Goal: Answer question/provide support

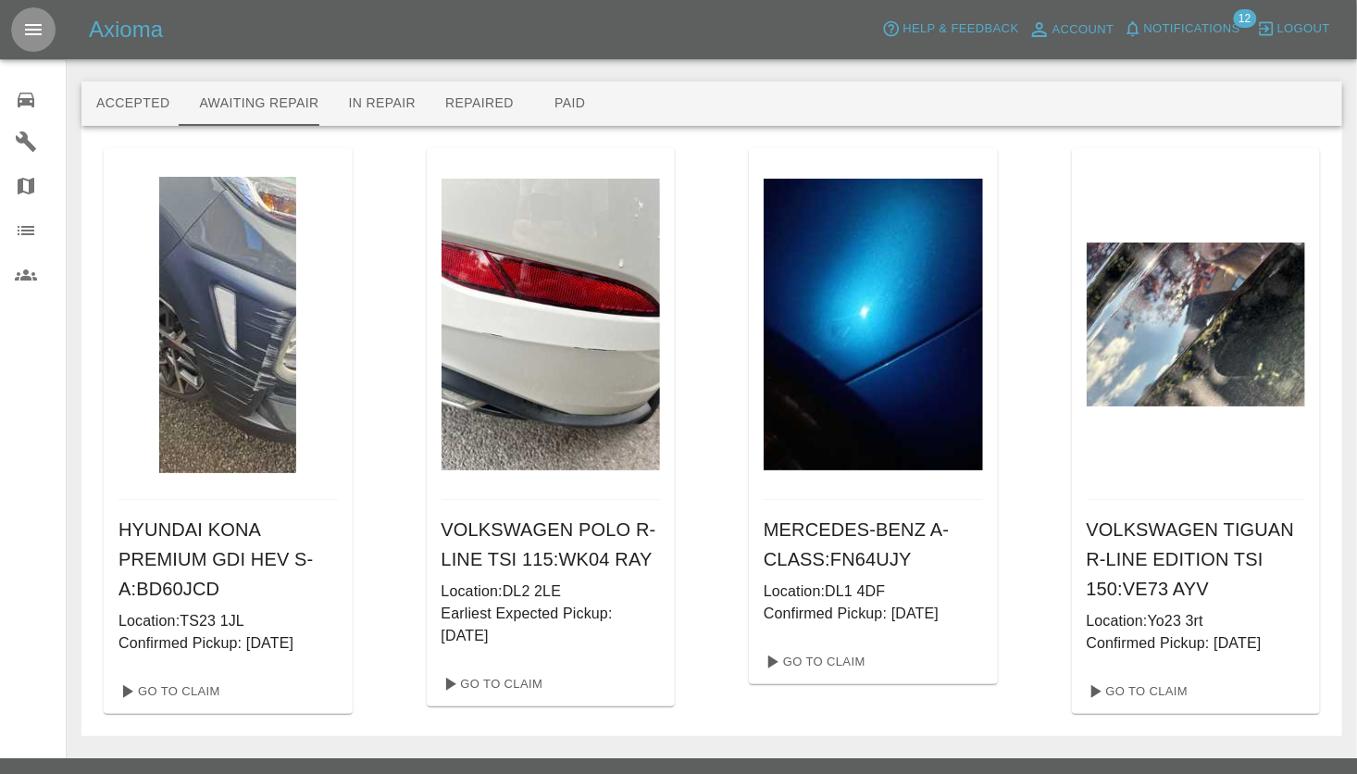
click at [38, 31] on icon "Open drawer" at bounding box center [33, 30] width 22 height 22
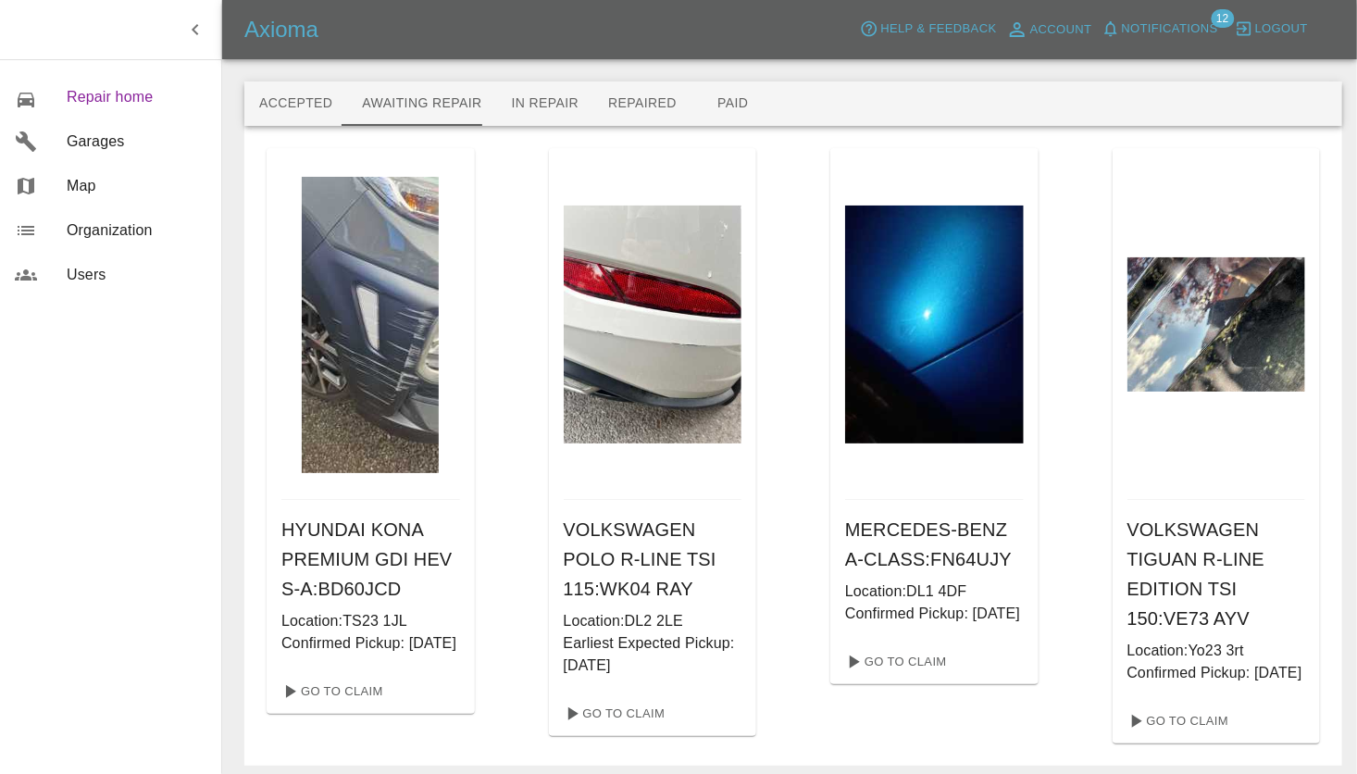
click at [106, 94] on span "Repair home" at bounding box center [137, 97] width 140 height 22
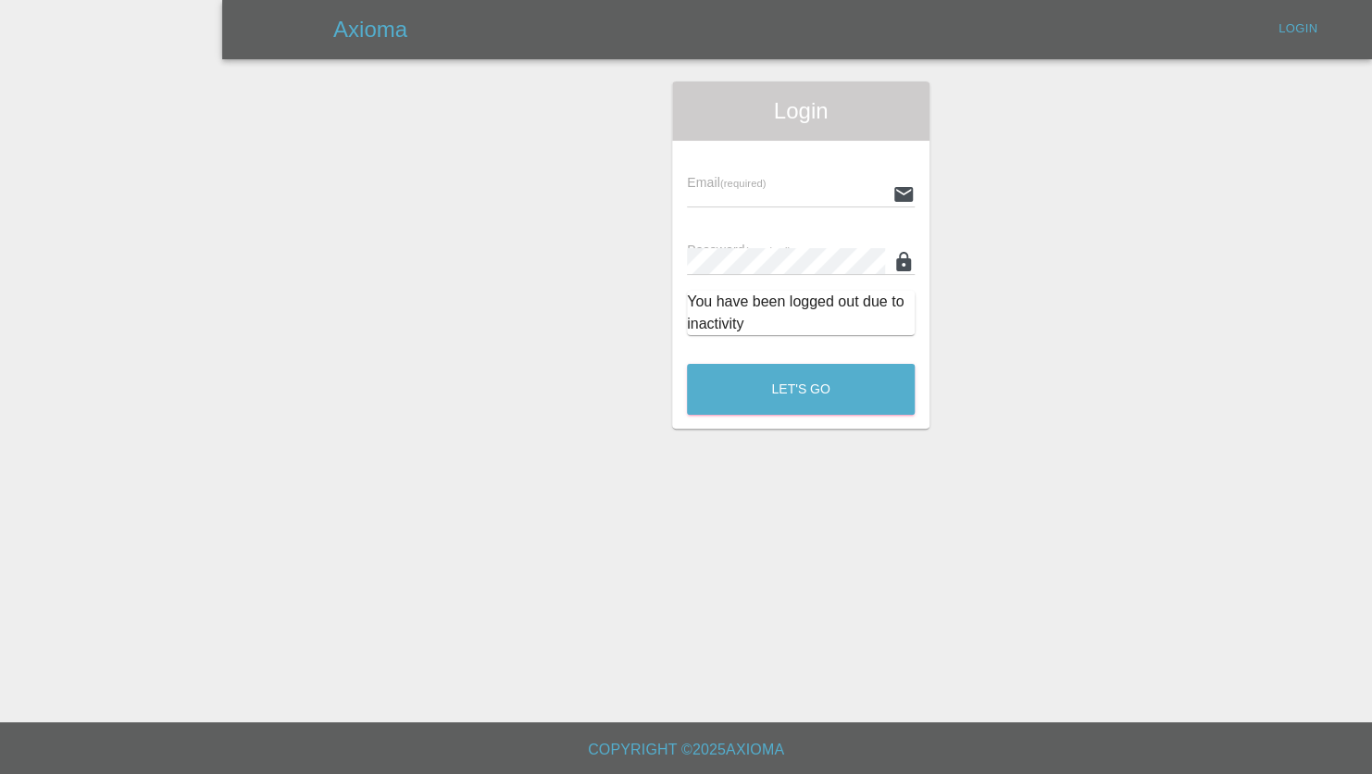
type input "[PERSON_NAME][EMAIL_ADDRESS][PERSON_NAME][DOMAIN_NAME]"
click at [810, 396] on button "Let's Go" at bounding box center [801, 389] width 228 height 51
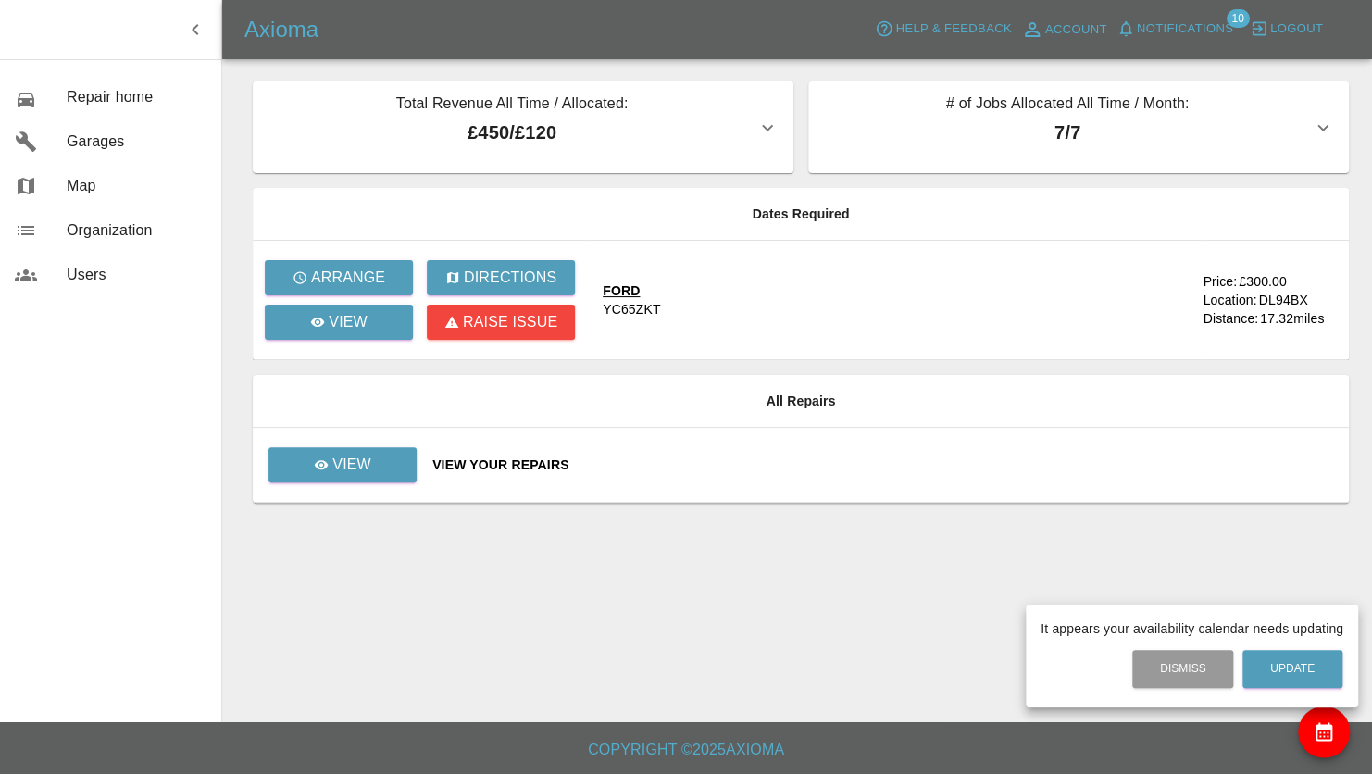
click at [320, 467] on div at bounding box center [686, 387] width 1372 height 774
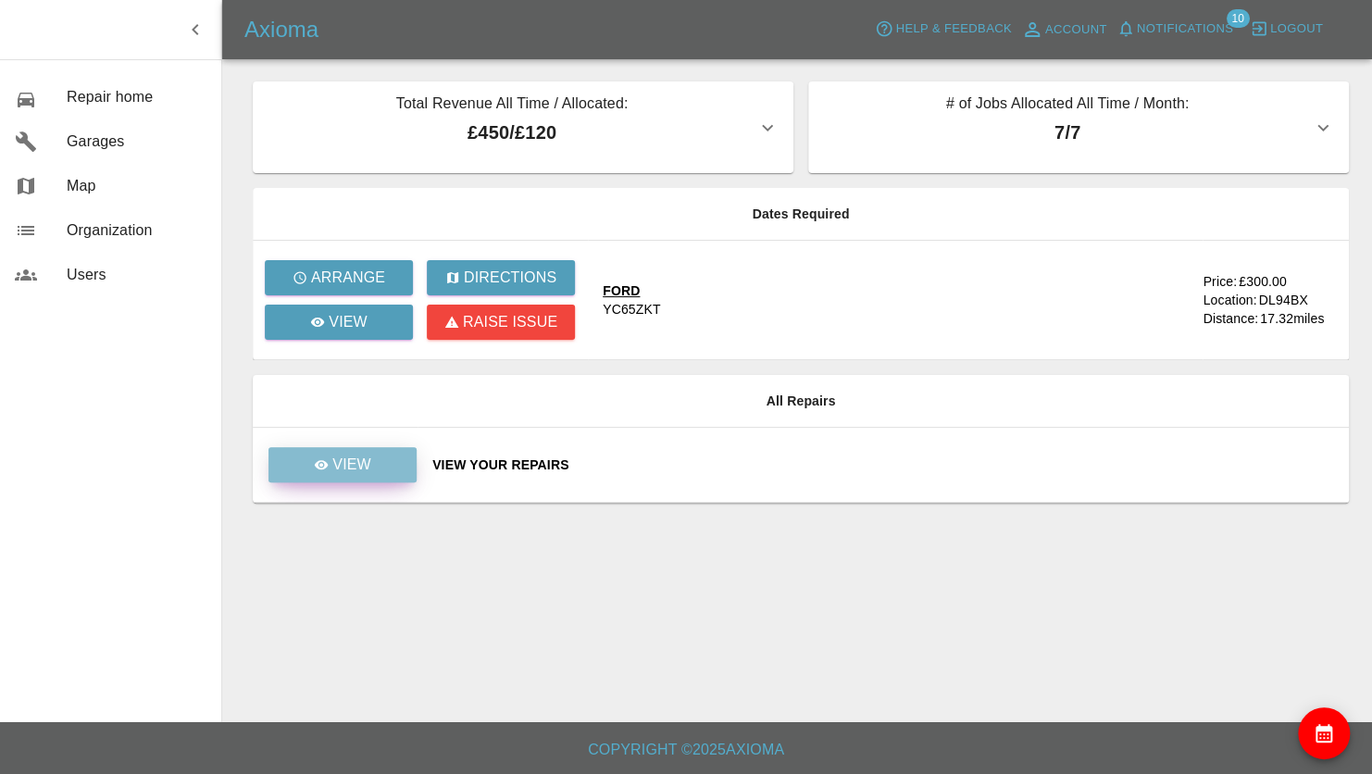
click at [349, 457] on p "View" at bounding box center [351, 465] width 39 height 22
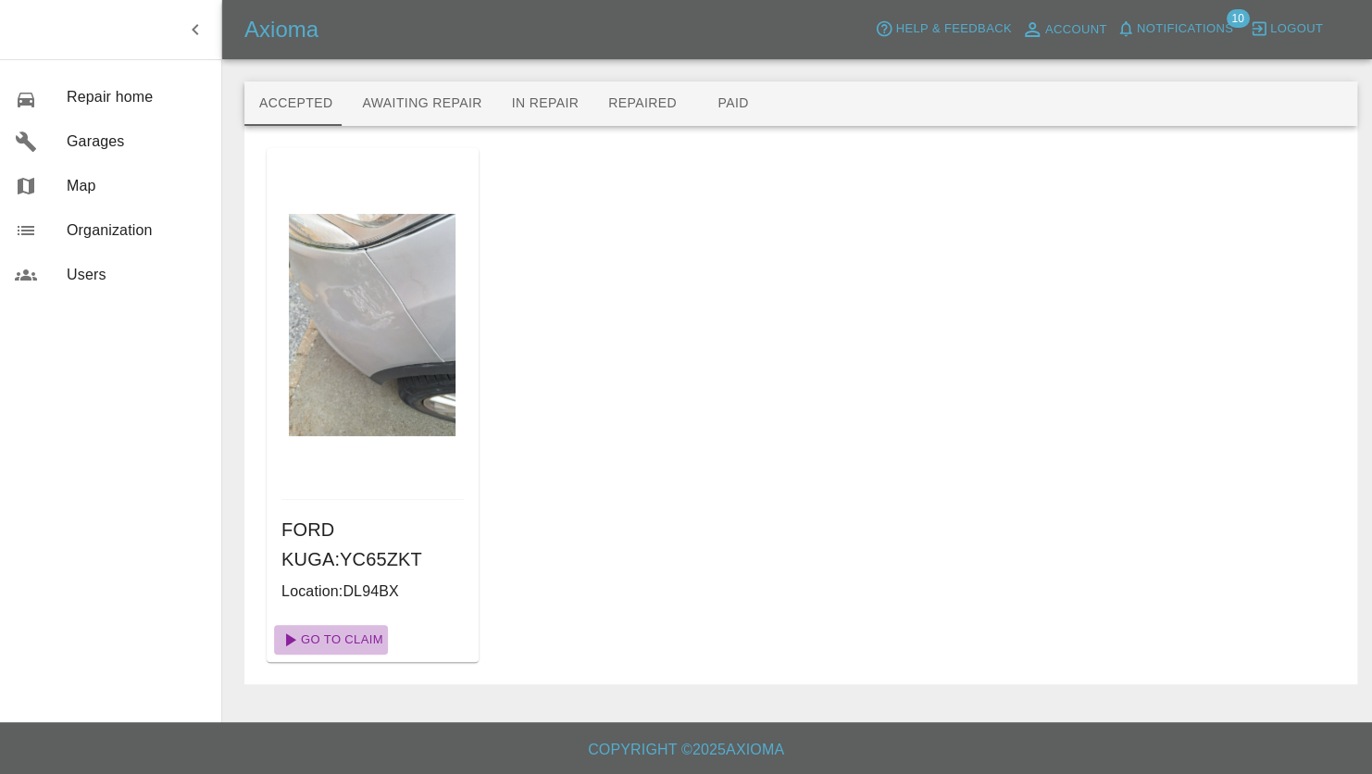
click at [344, 640] on link "Go To Claim" at bounding box center [331, 640] width 114 height 30
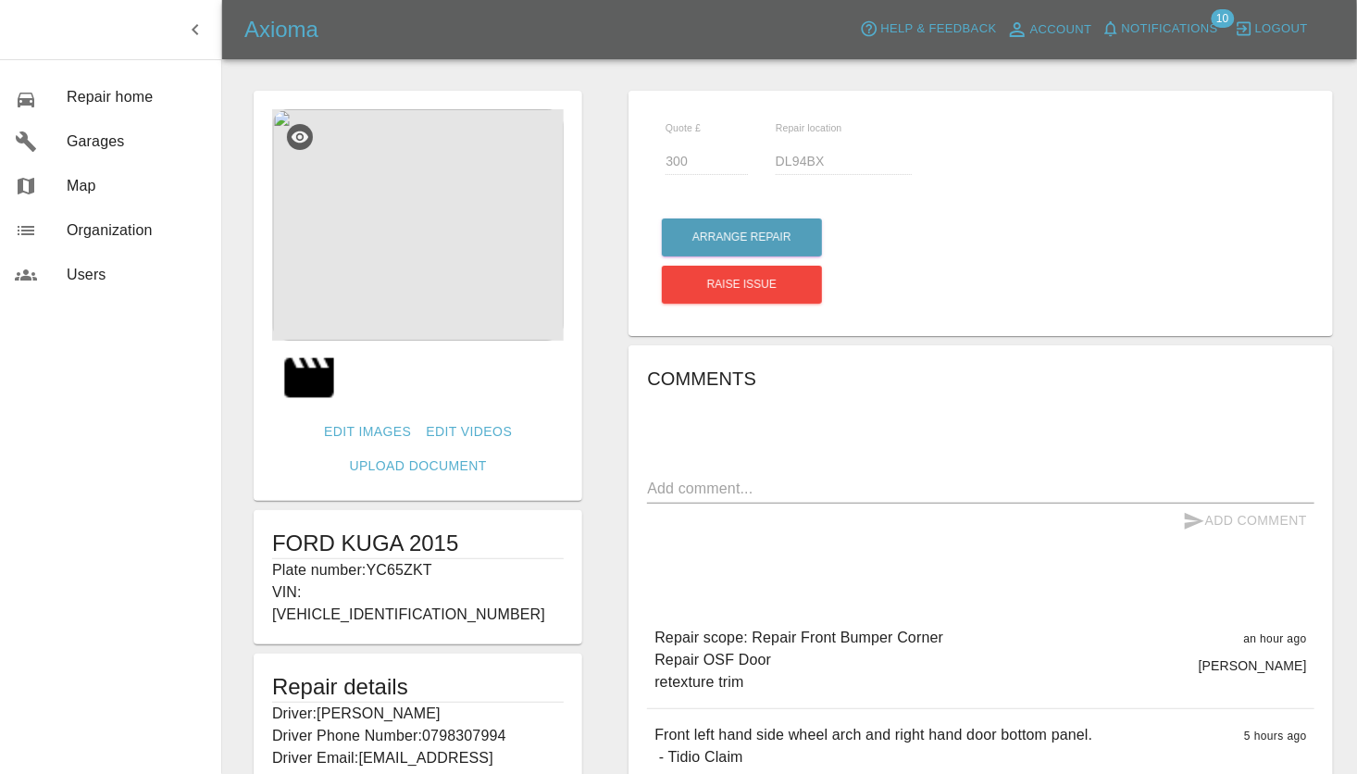
click at [446, 266] on img at bounding box center [418, 224] width 292 height 231
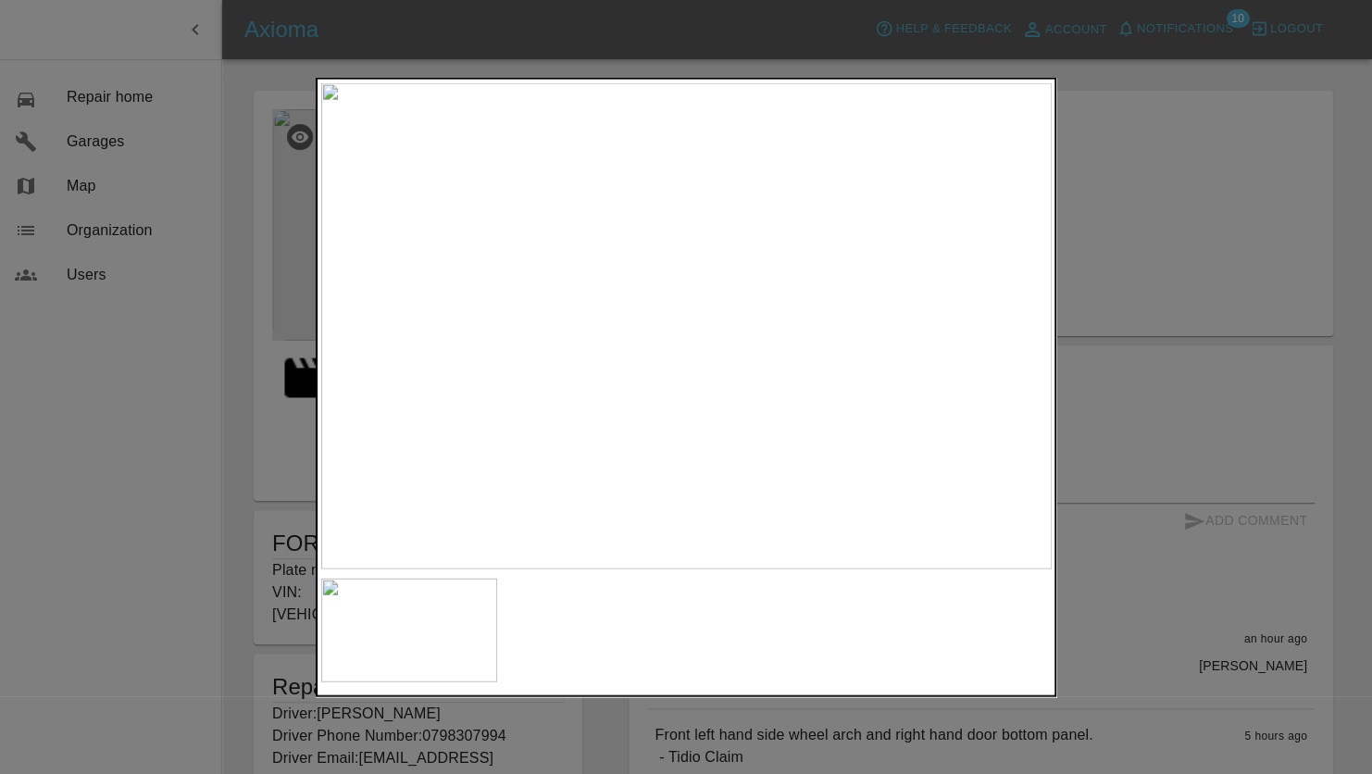
click at [1231, 271] on div at bounding box center [686, 387] width 1372 height 774
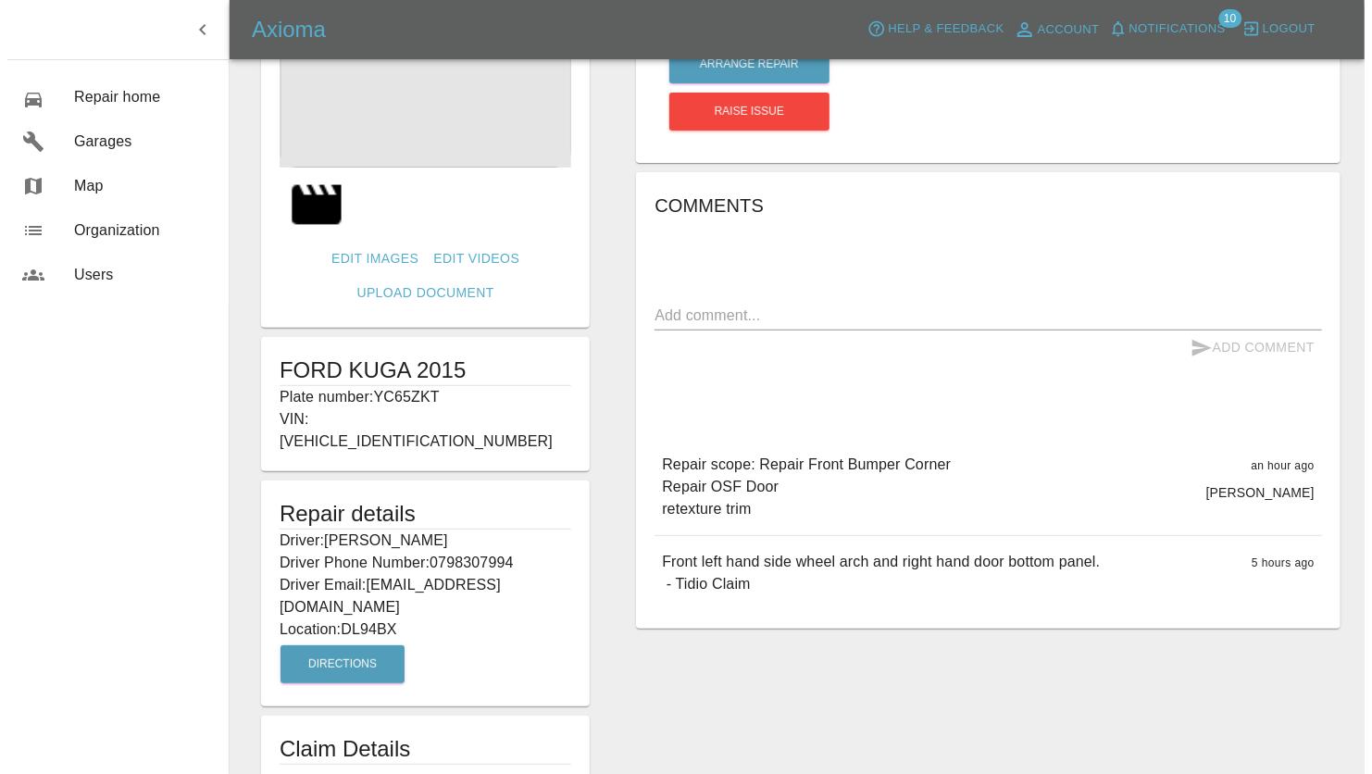
scroll to position [185, 0]
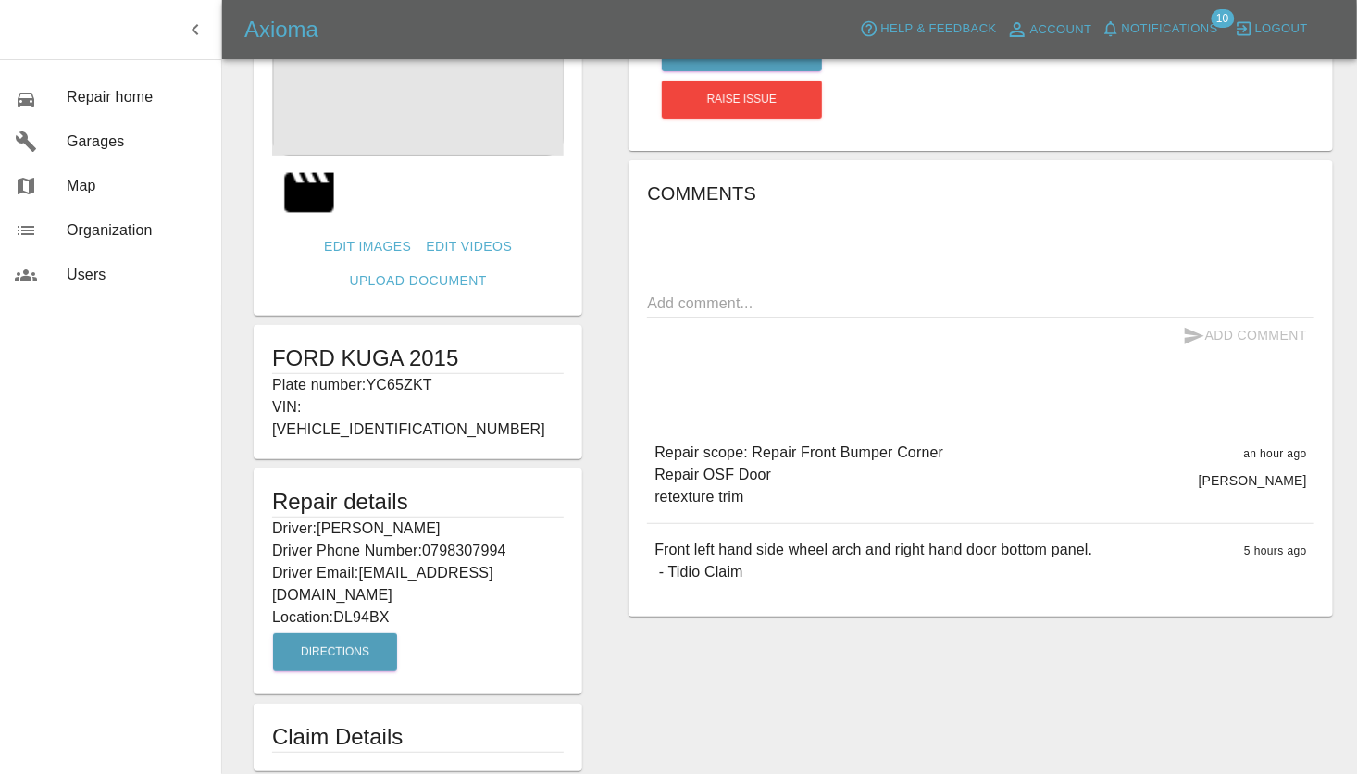
click at [411, 94] on img at bounding box center [418, 39] width 292 height 231
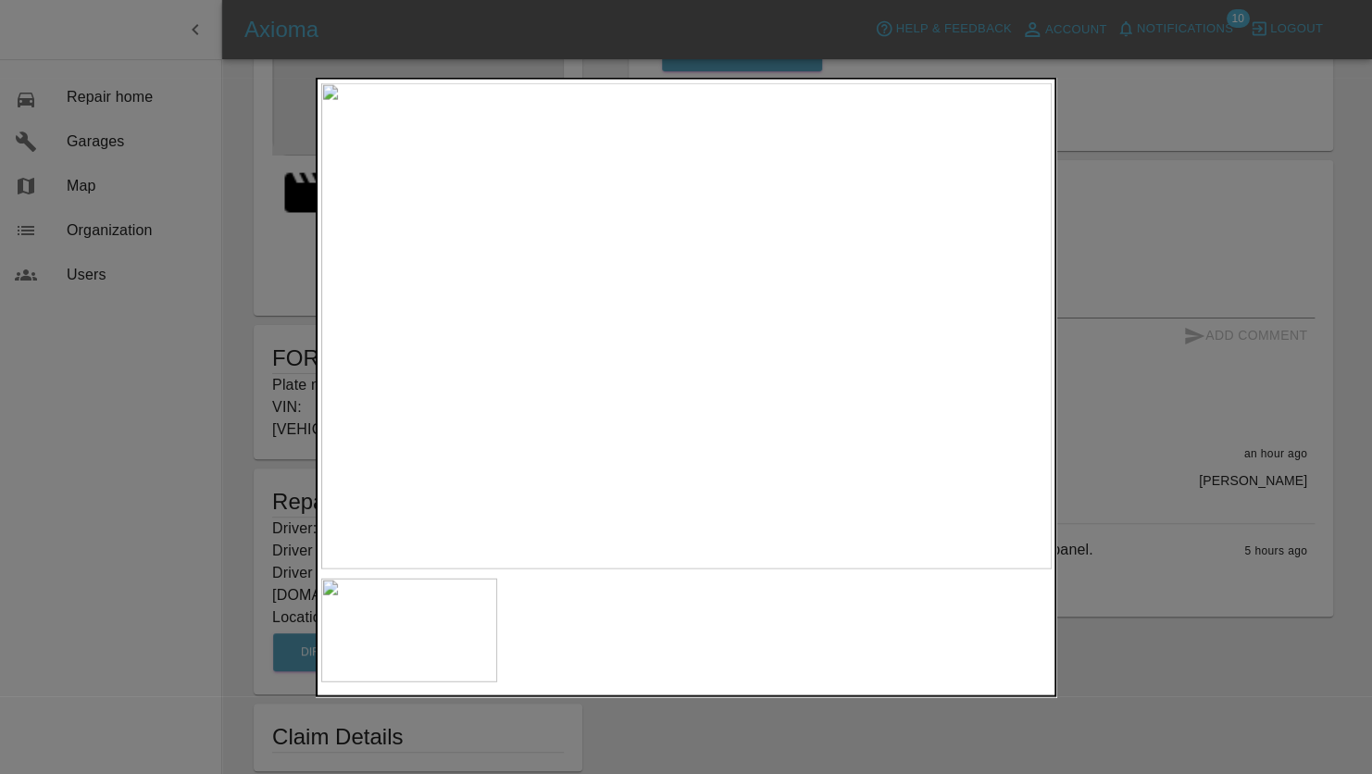
click at [691, 321] on img at bounding box center [686, 326] width 731 height 486
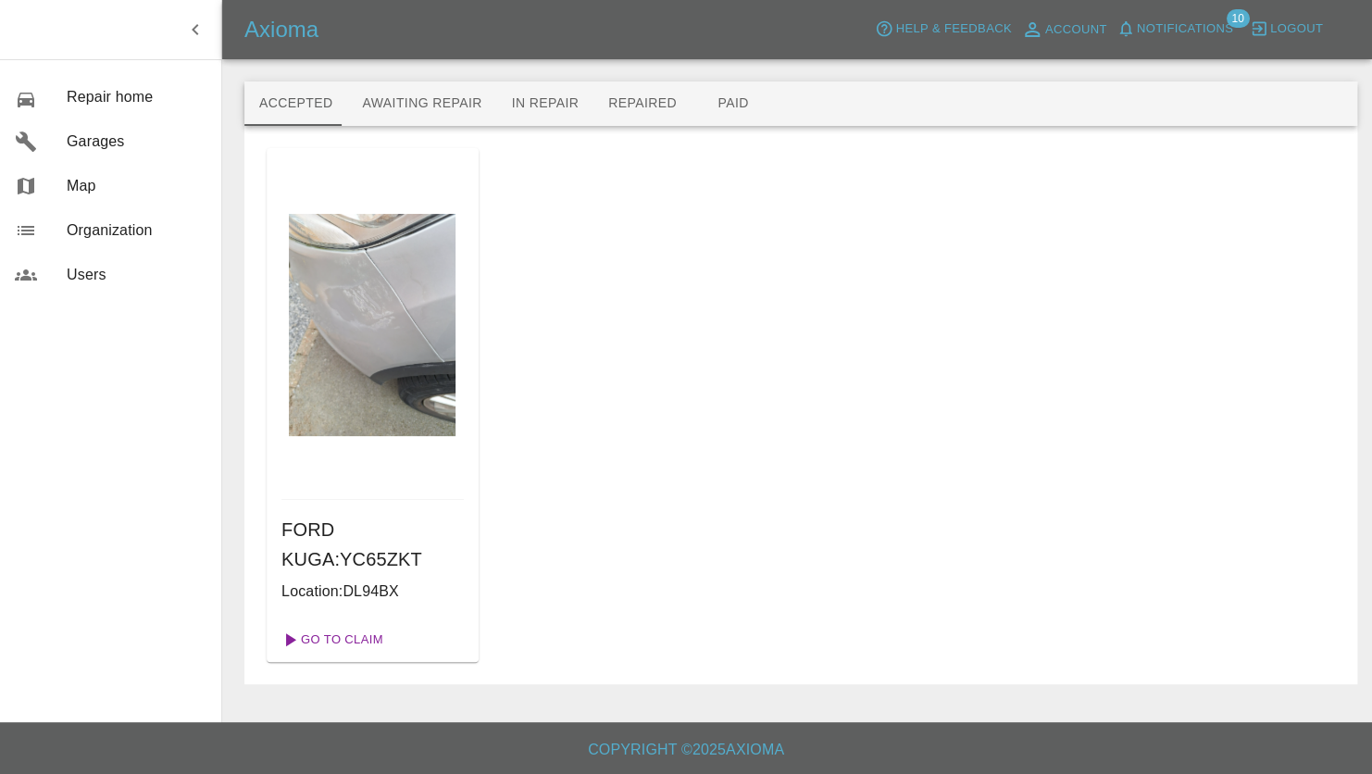
click at [353, 639] on link "Go To Claim" at bounding box center [331, 640] width 114 height 30
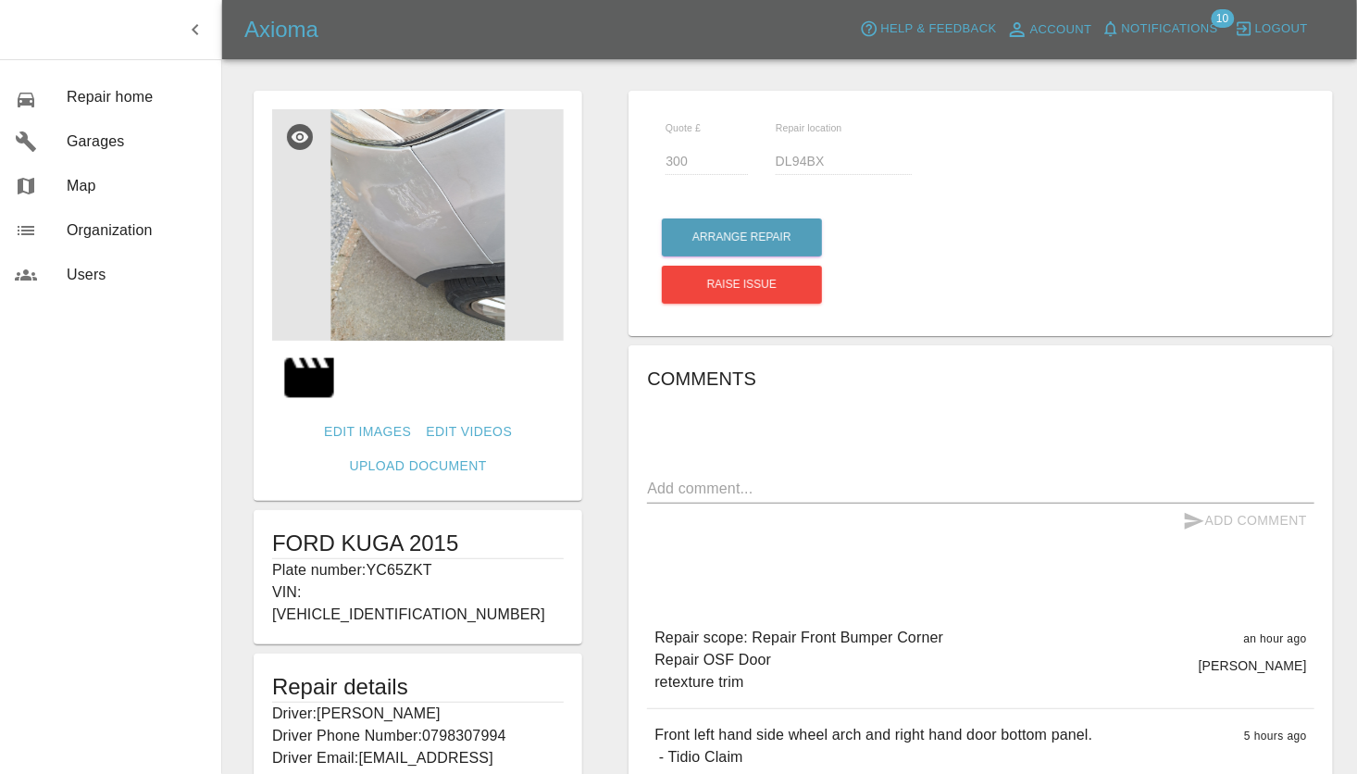
click at [429, 304] on img at bounding box center [418, 224] width 292 height 231
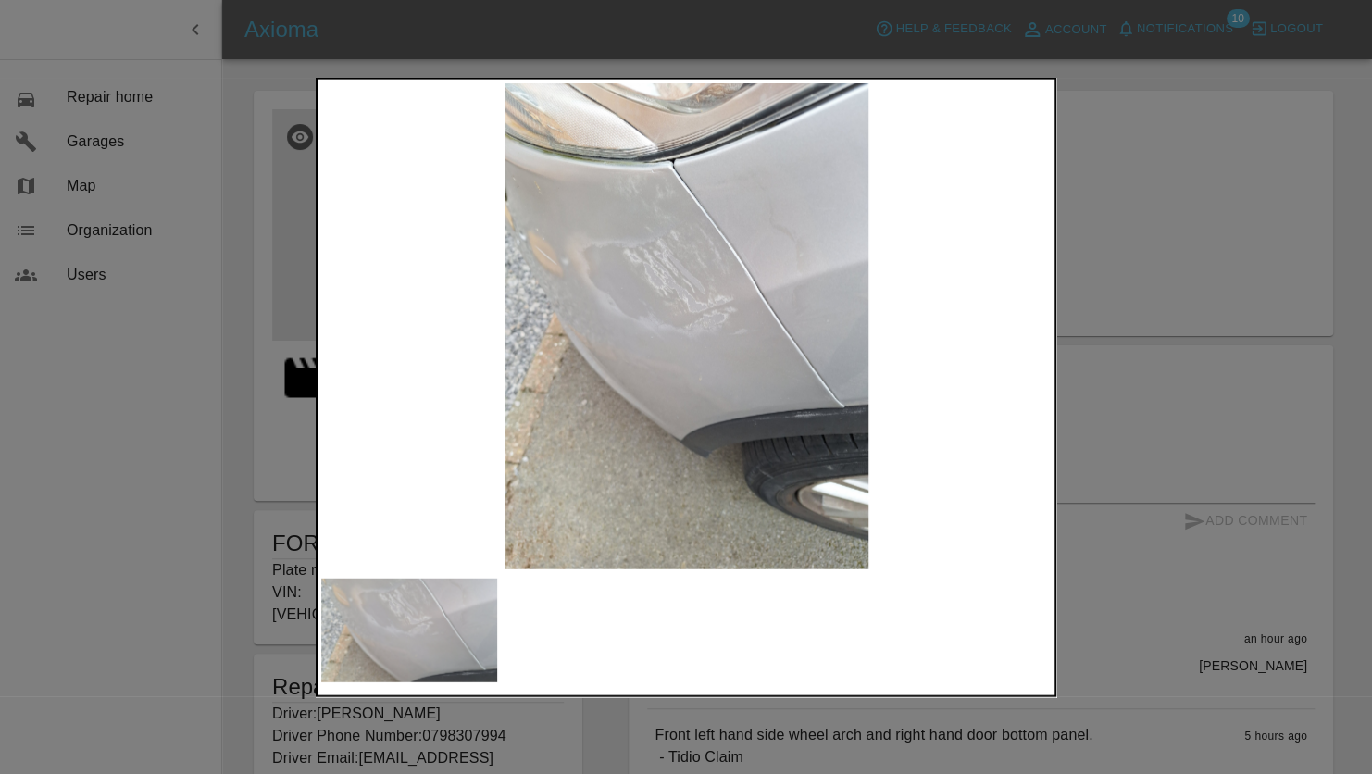
click at [637, 401] on img at bounding box center [686, 326] width 731 height 486
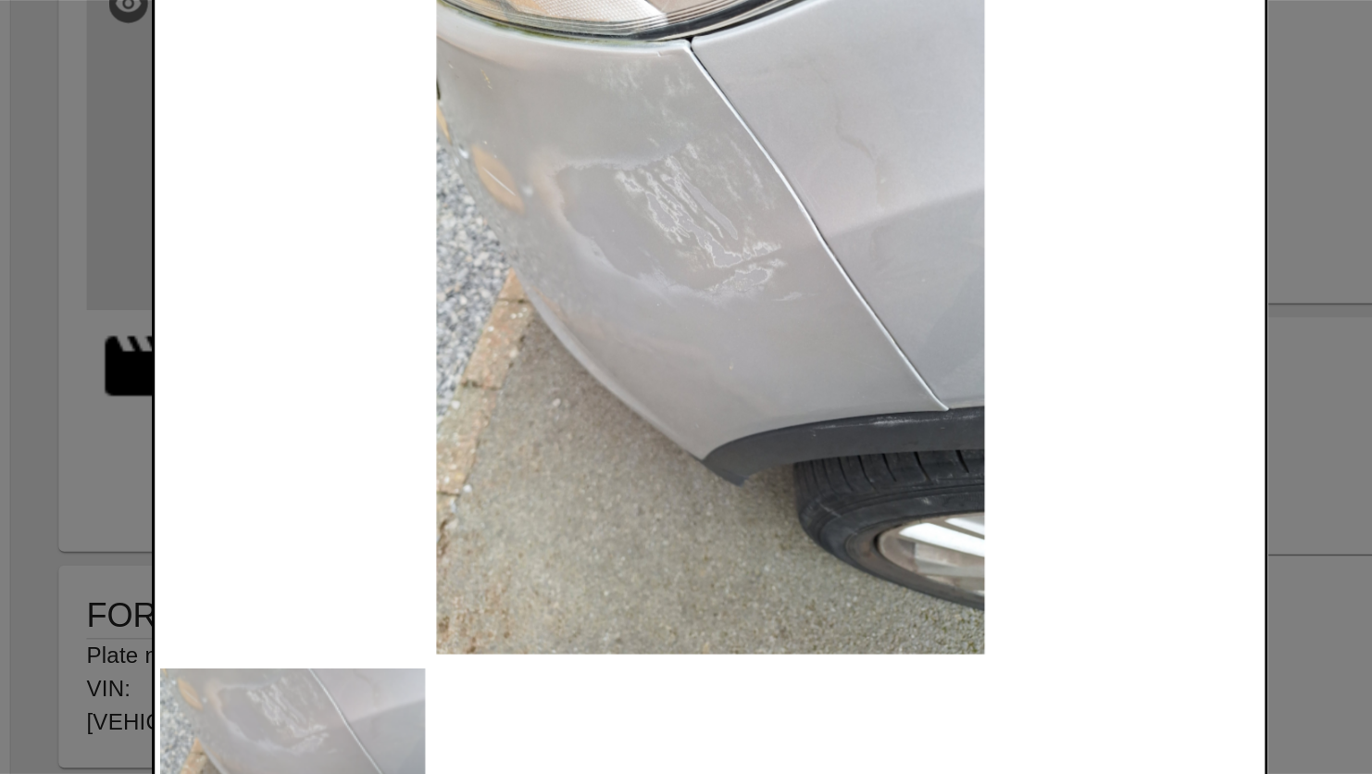
click at [1089, 382] on div at bounding box center [686, 387] width 1372 height 774
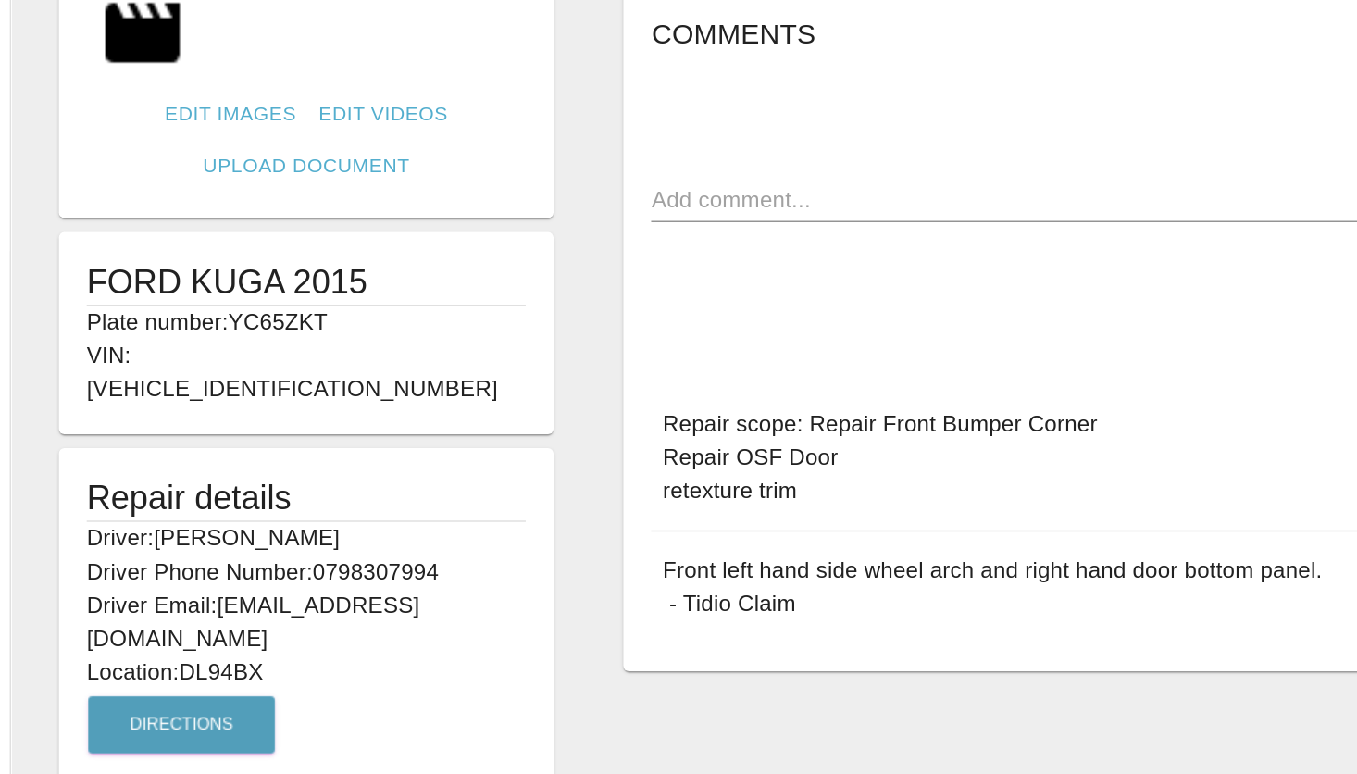
scroll to position [219, 0]
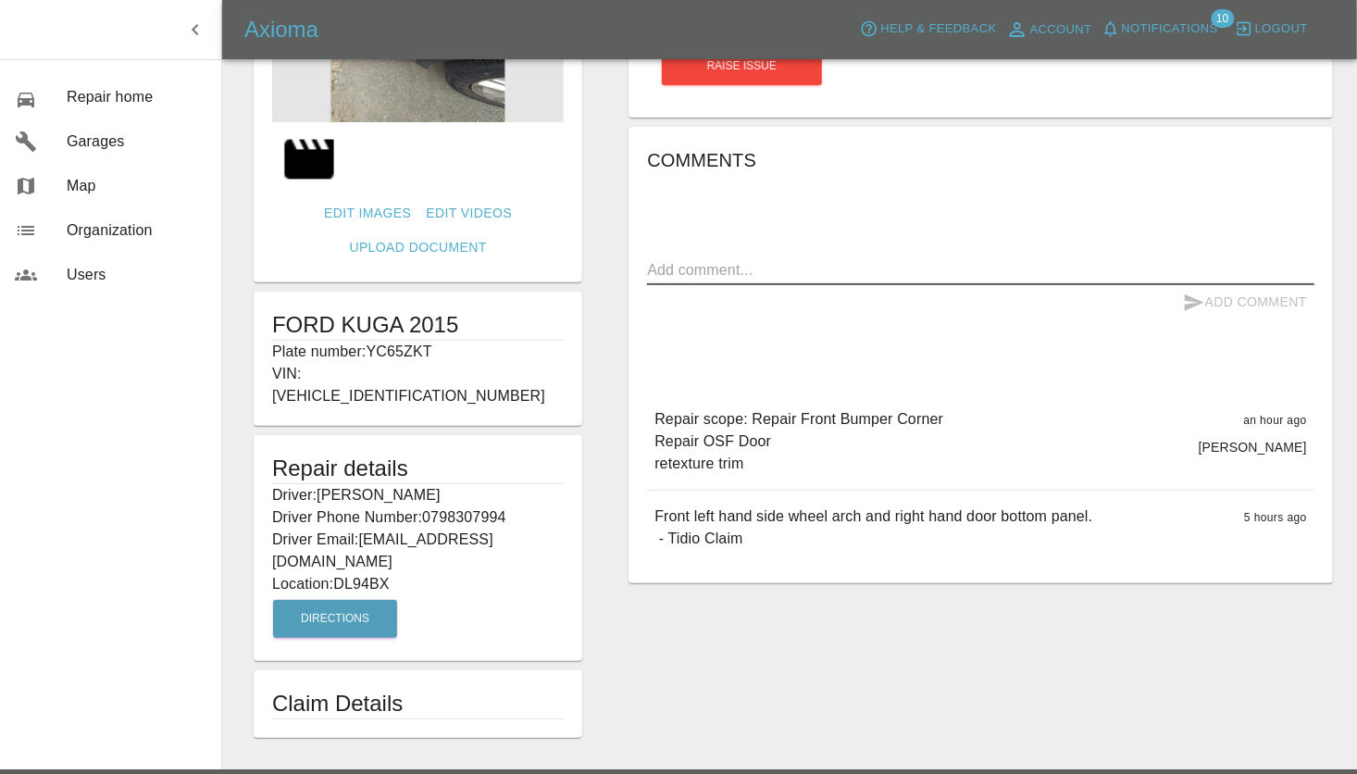
click at [734, 279] on textarea at bounding box center [981, 269] width 668 height 21
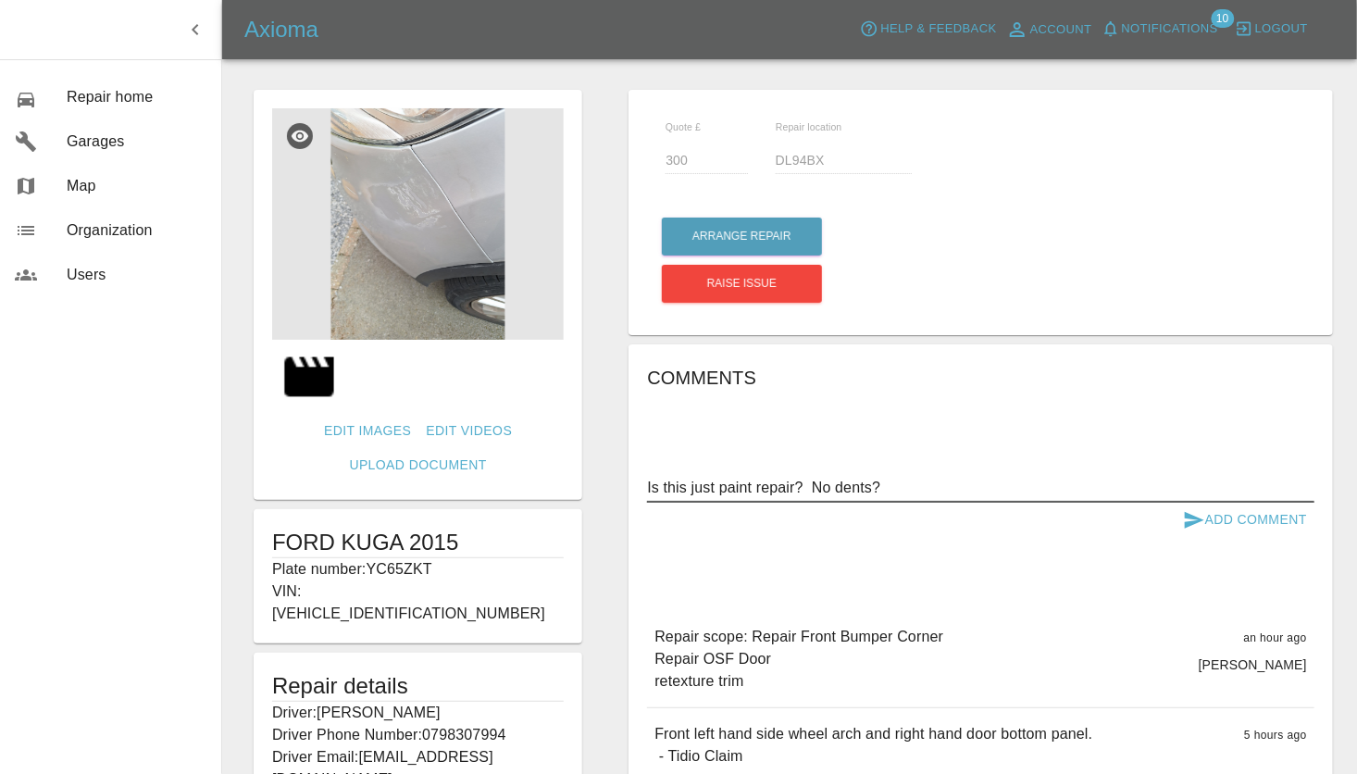
scroll to position [0, 0]
click at [417, 222] on img at bounding box center [418, 224] width 292 height 231
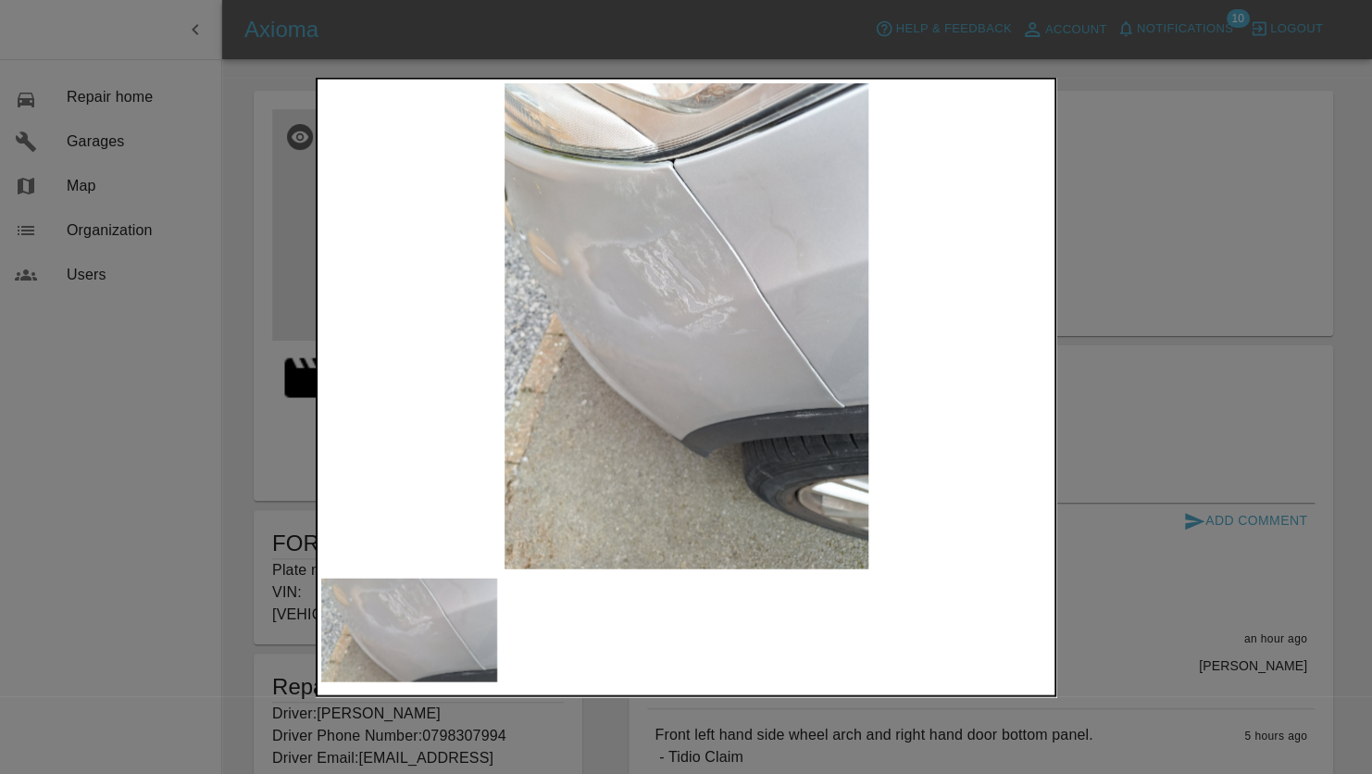
click at [687, 356] on img at bounding box center [686, 326] width 731 height 486
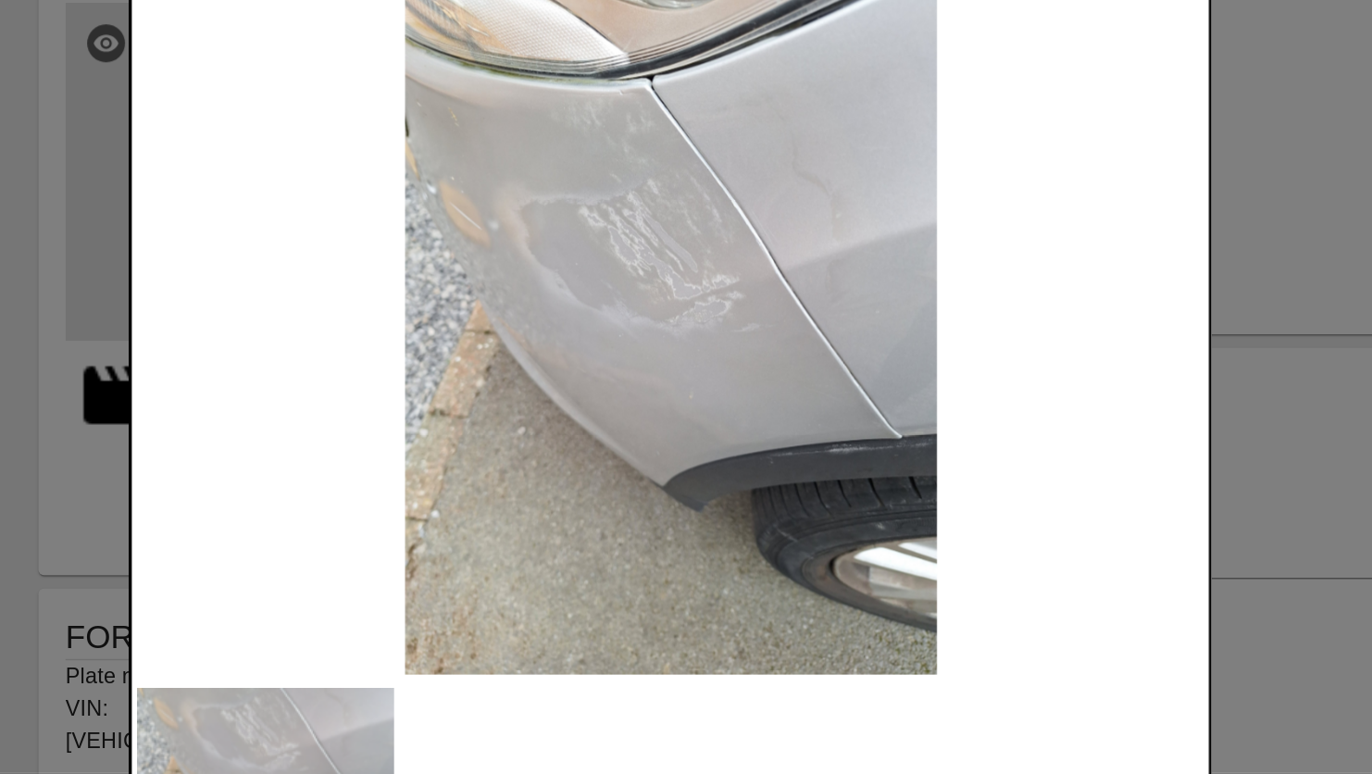
click at [756, 382] on img at bounding box center [686, 326] width 731 height 486
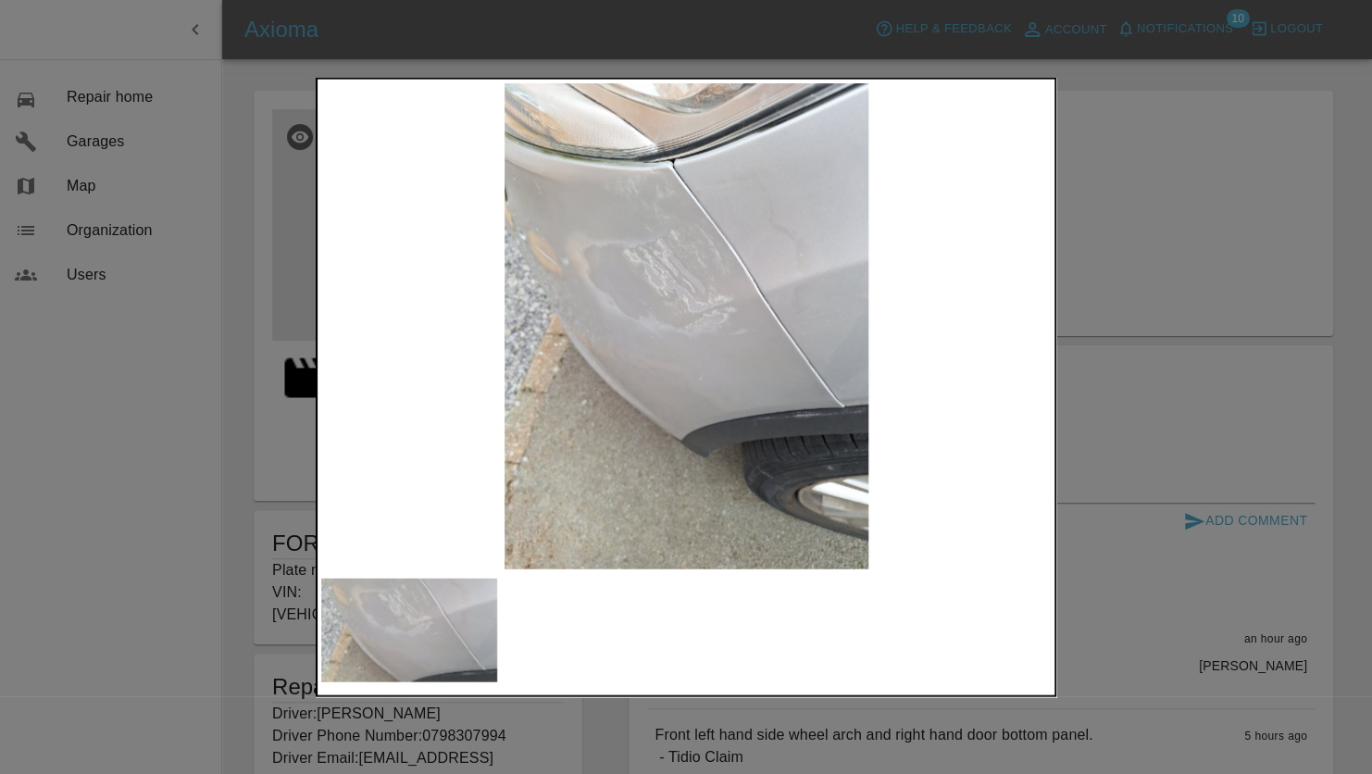
click at [1213, 259] on div at bounding box center [686, 387] width 1372 height 774
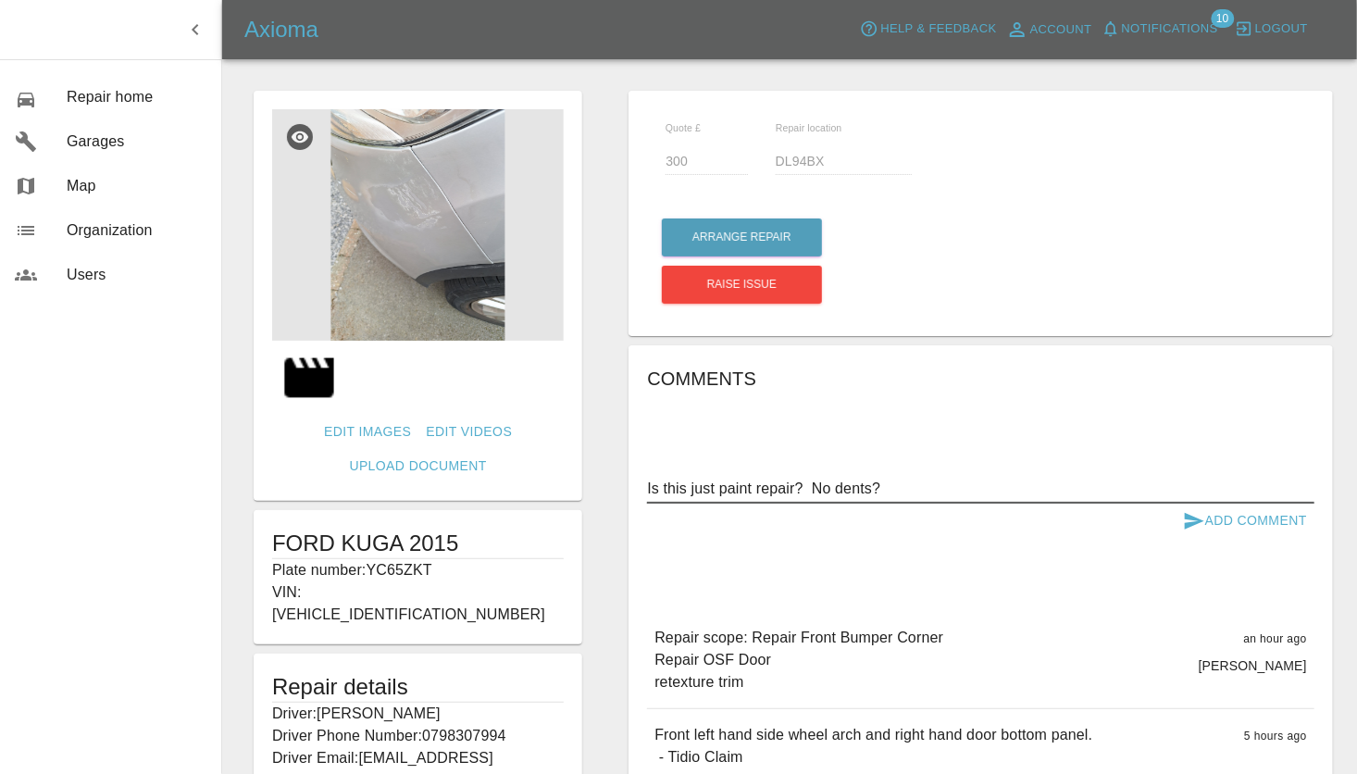
click at [902, 496] on textarea "Is this just paint repair? No dents?" at bounding box center [981, 488] width 668 height 21
click at [798, 484] on textarea "Is this just paint repair? No dents? Difficult to tell from photos." at bounding box center [981, 488] width 668 height 21
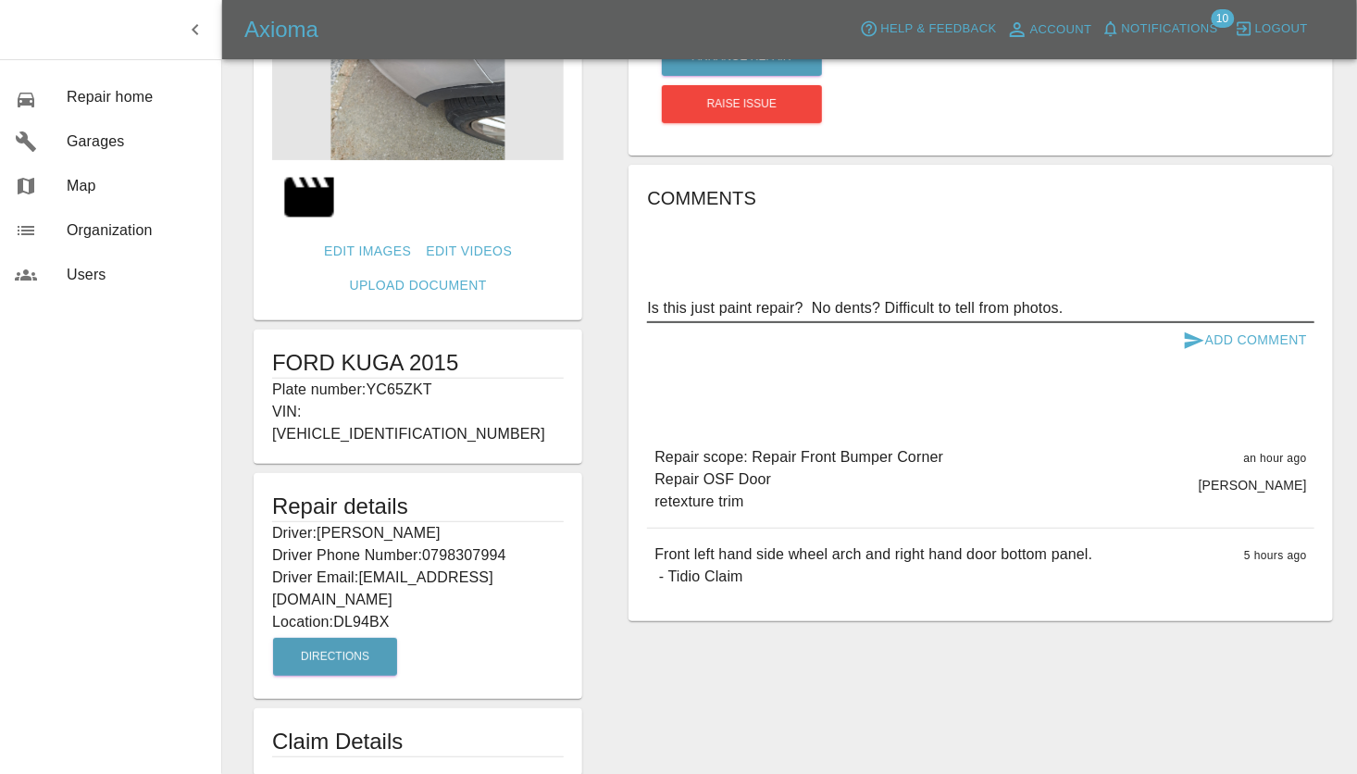
scroll to position [185, 0]
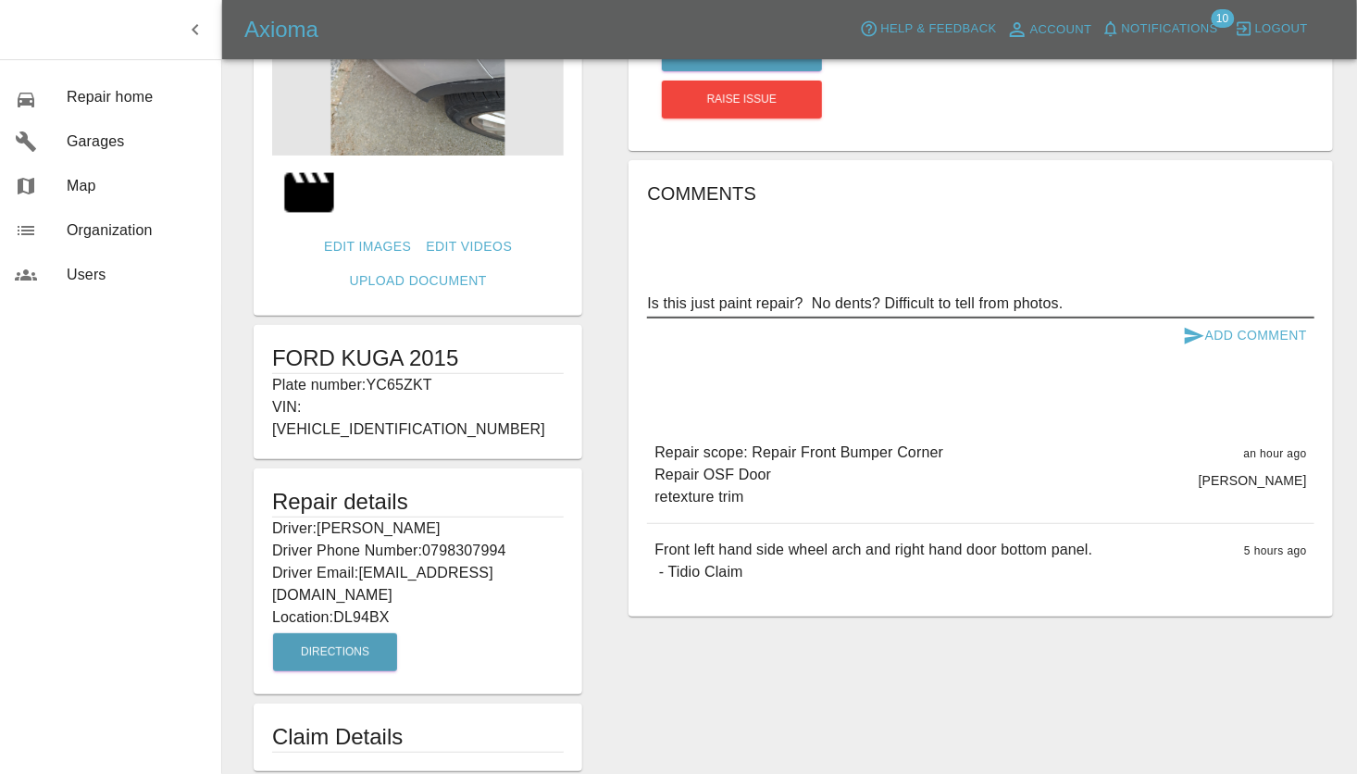
click at [1098, 298] on textarea "Is this just paint repair? No dents? Difficult to tell from photos." at bounding box center [981, 303] width 668 height 21
click at [880, 300] on textarea "Is this just paint repair? No dents? Difficult to tell from photos." at bounding box center [981, 303] width 668 height 21
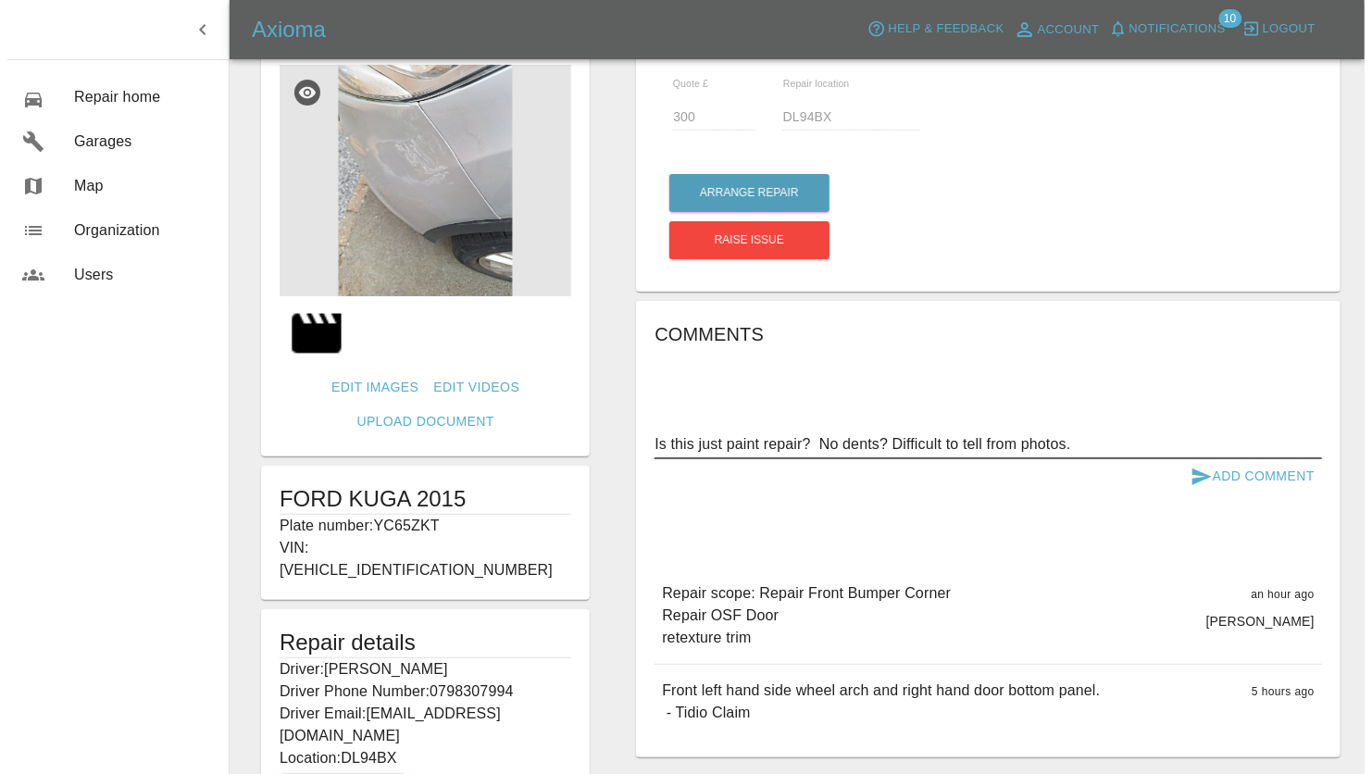
scroll to position [0, 0]
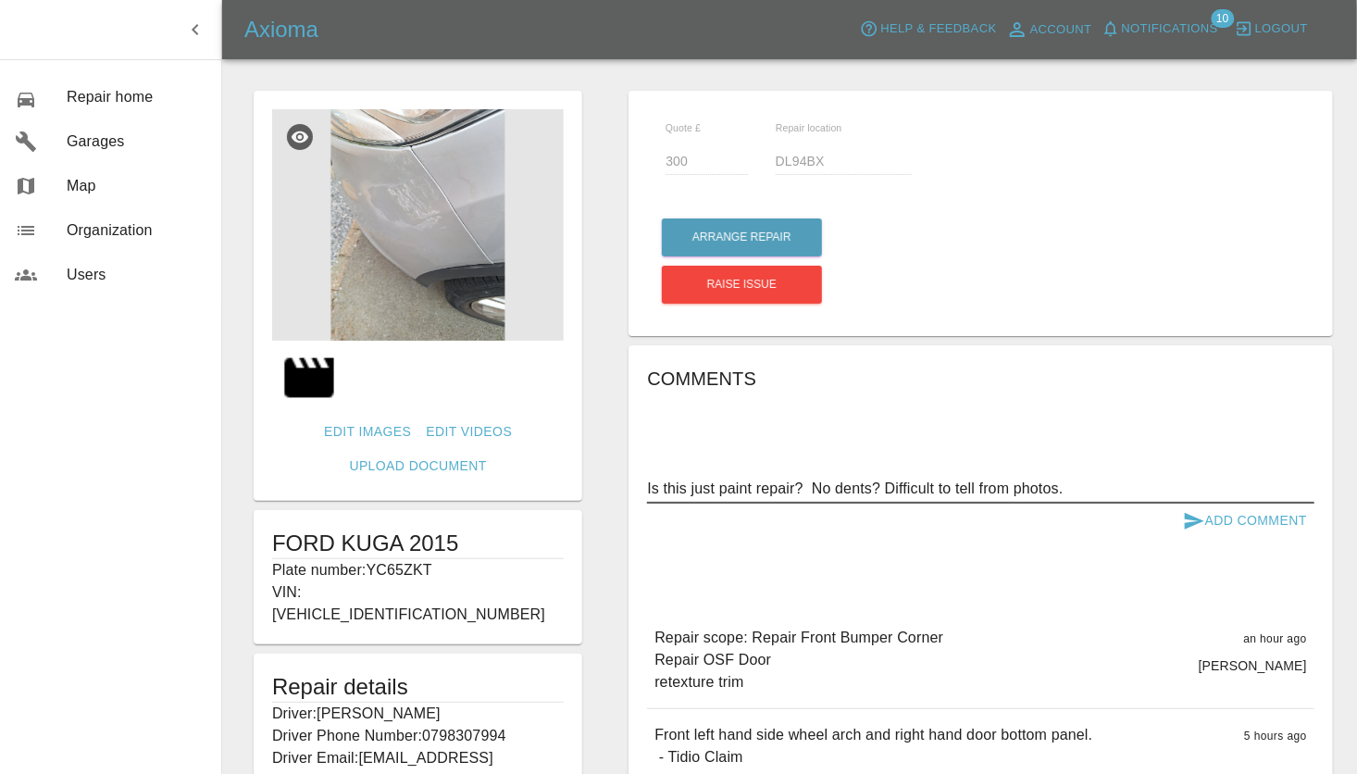
type textarea "Is this just paint repair? No dents? Difficult to tell from photos."
click at [1212, 520] on button "Add Comment" at bounding box center [1245, 521] width 139 height 34
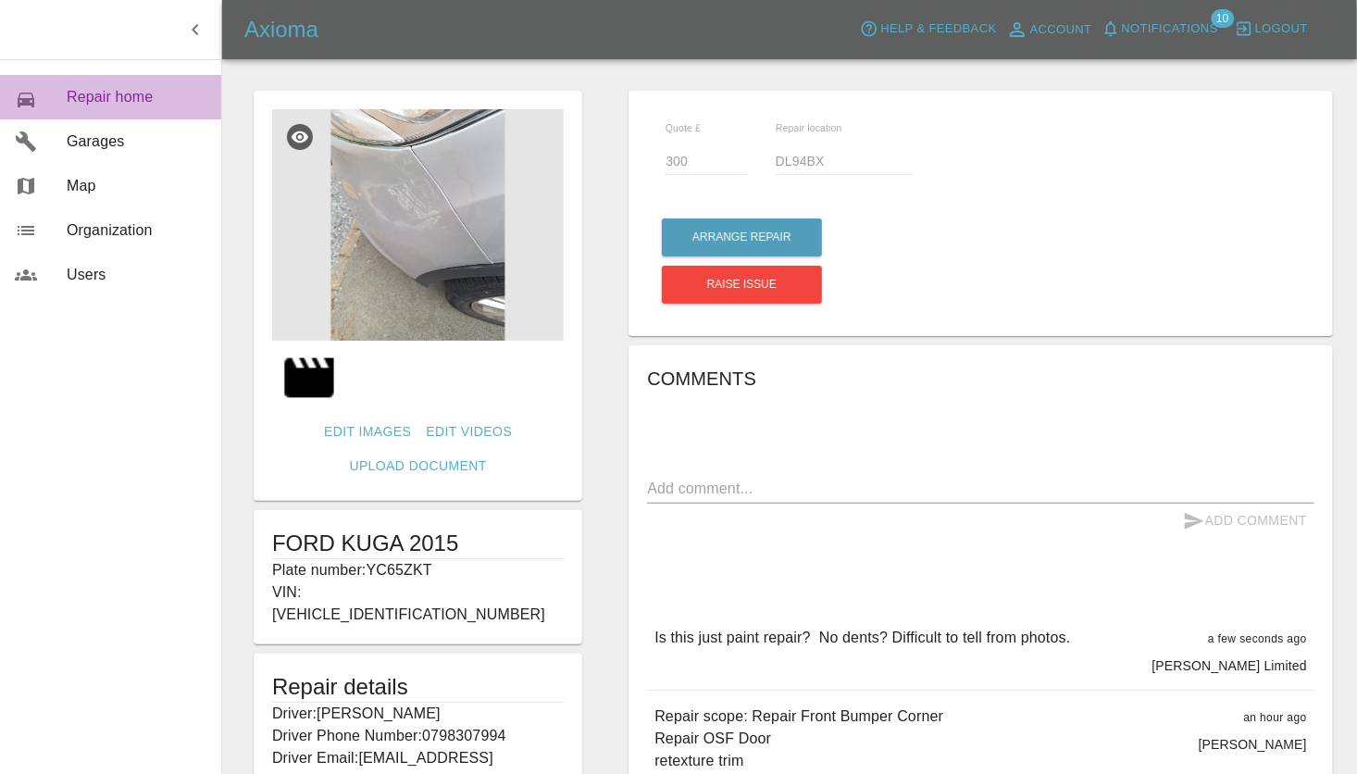
click at [78, 98] on span "Repair home" at bounding box center [137, 97] width 140 height 22
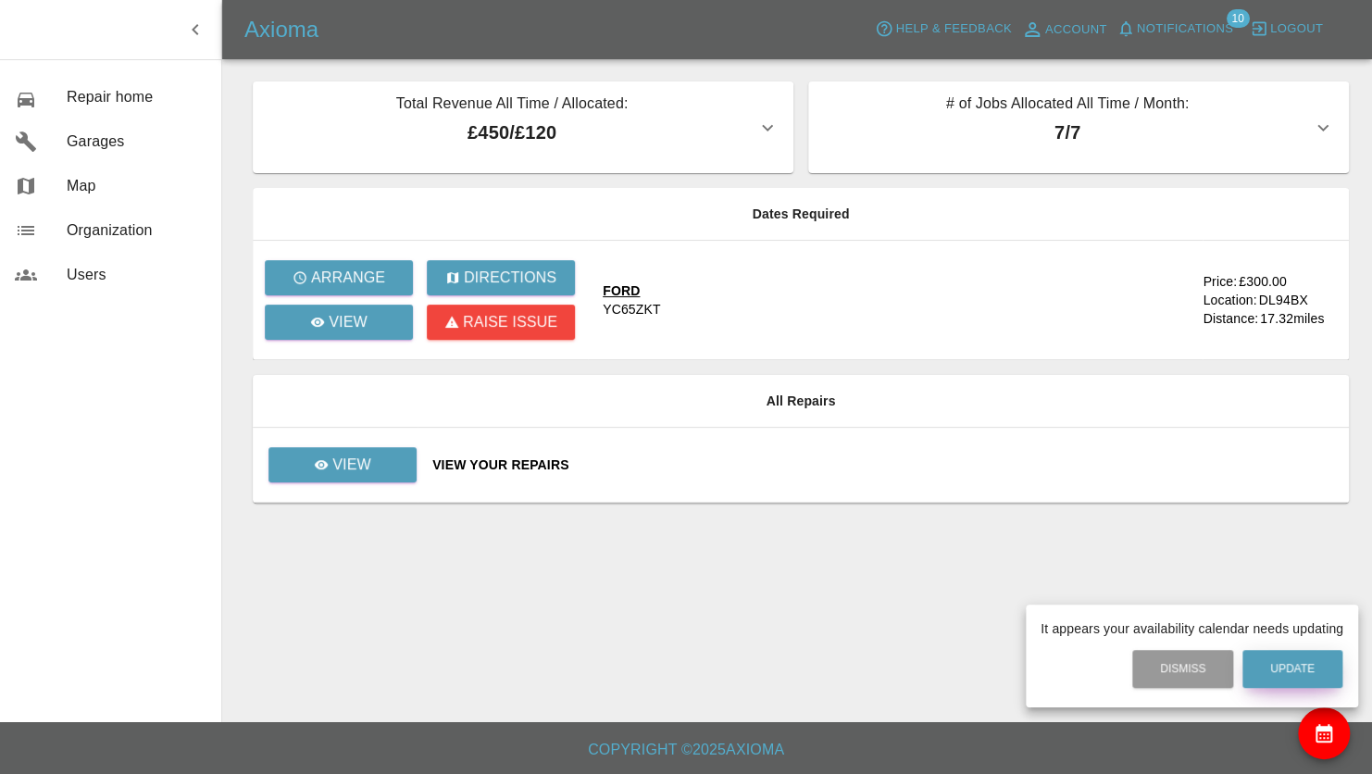
click at [1300, 667] on button "Update" at bounding box center [1293, 669] width 100 height 38
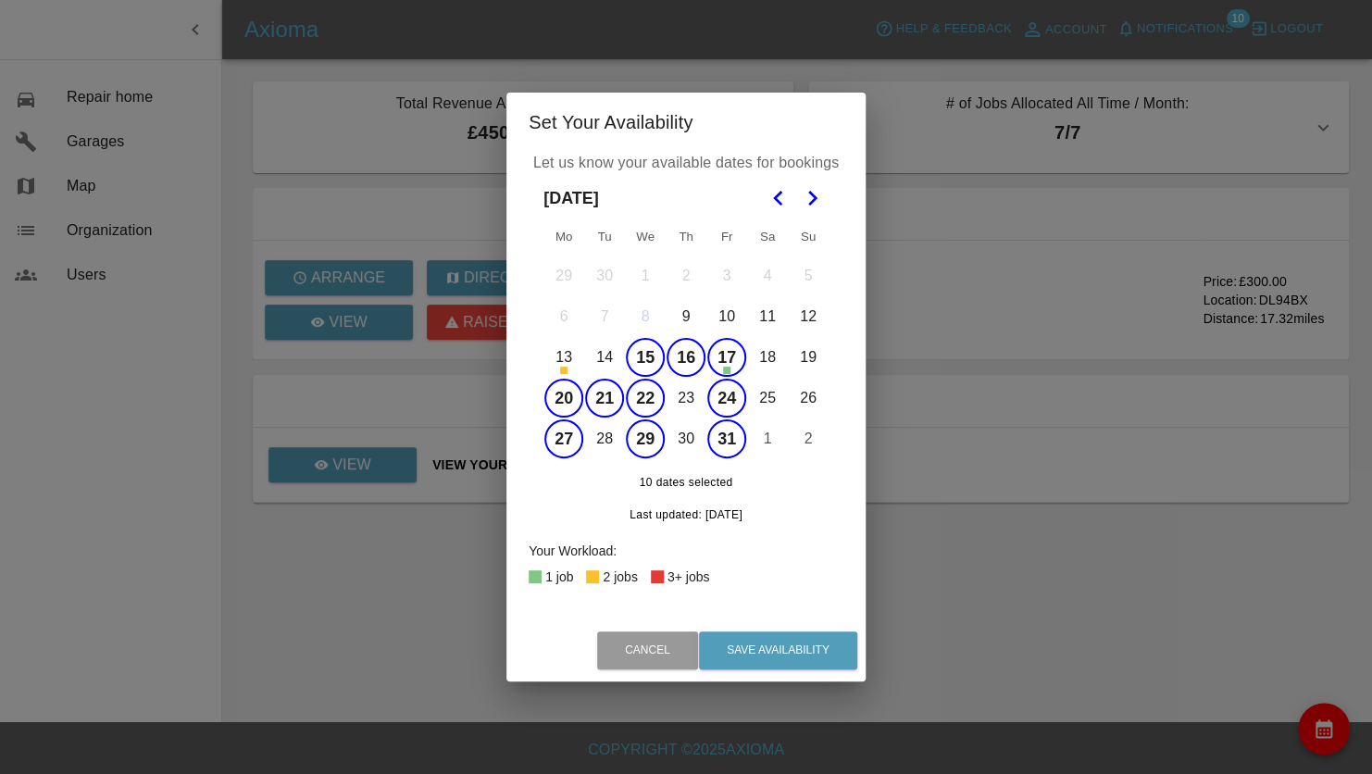
click at [607, 404] on button "21" at bounding box center [604, 398] width 39 height 39
click at [728, 400] on button "24" at bounding box center [726, 398] width 39 height 39
click at [758, 641] on button "Save Availability" at bounding box center [778, 650] width 158 height 38
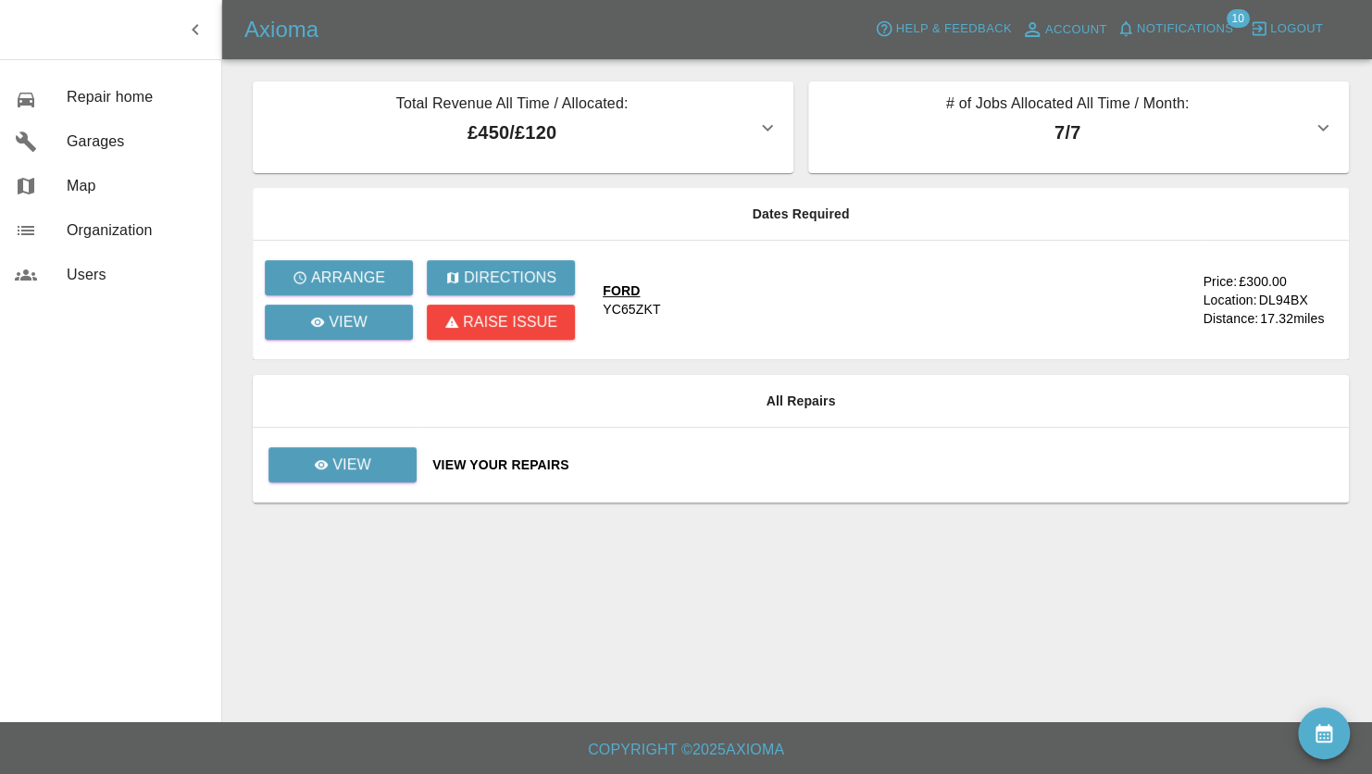
click at [759, 125] on icon "button" at bounding box center [767, 128] width 22 height 22
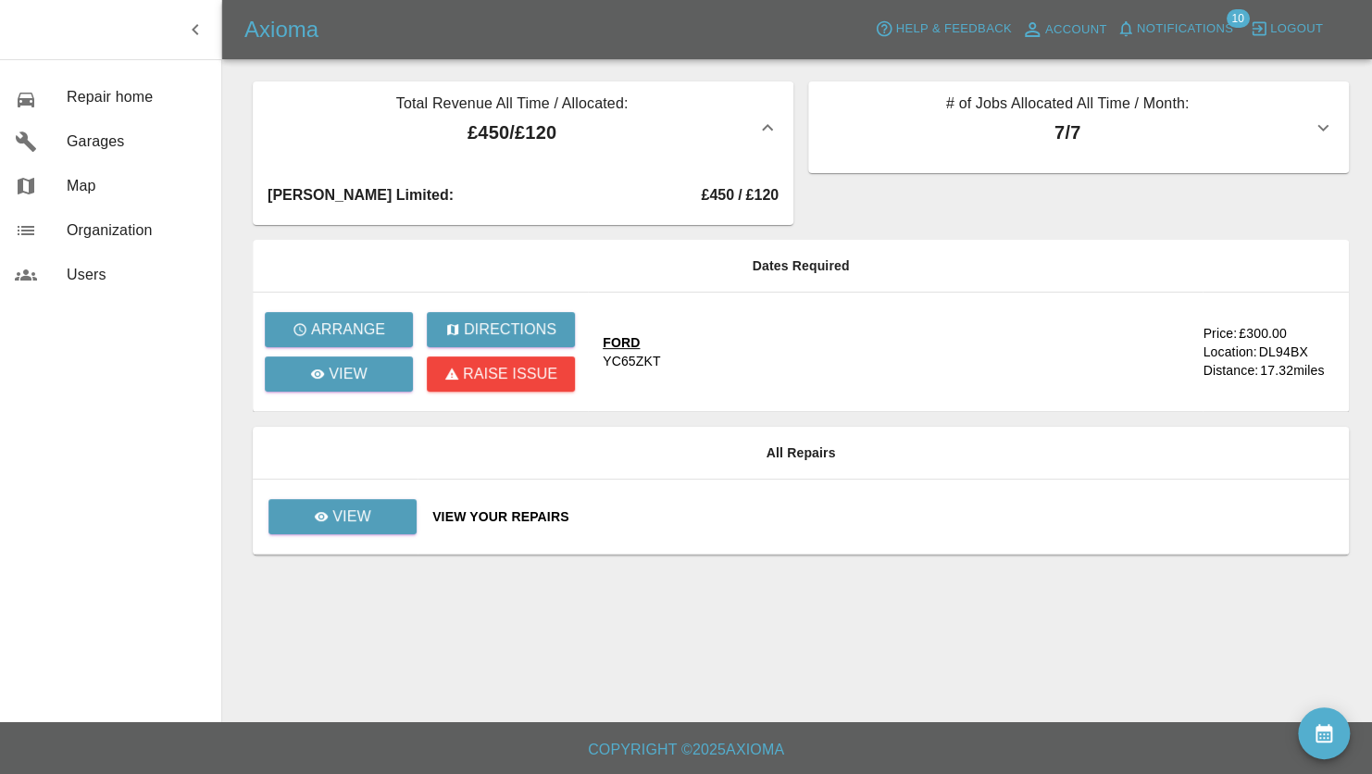
click at [770, 123] on icon "button" at bounding box center [767, 128] width 22 height 22
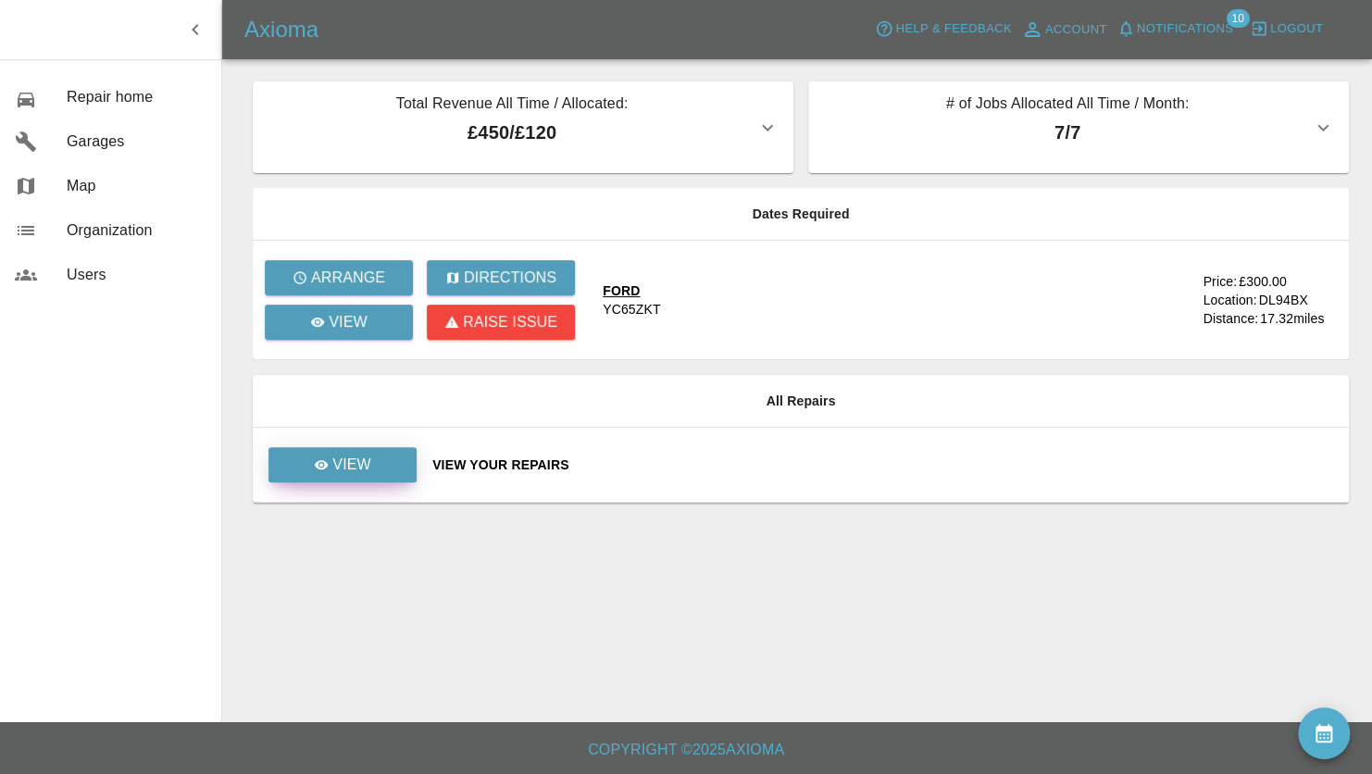
click at [329, 462] on icon at bounding box center [321, 464] width 15 height 15
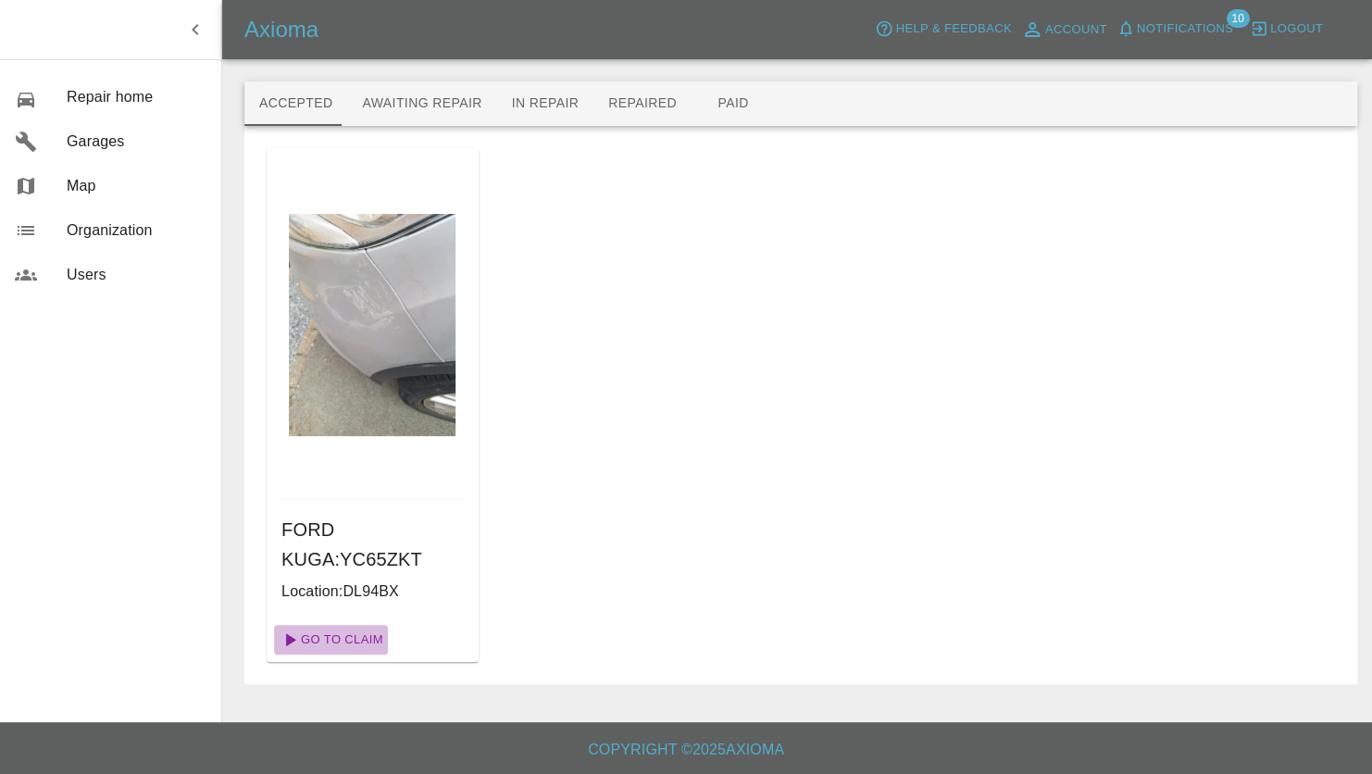
click at [339, 641] on link "Go To Claim" at bounding box center [331, 640] width 114 height 30
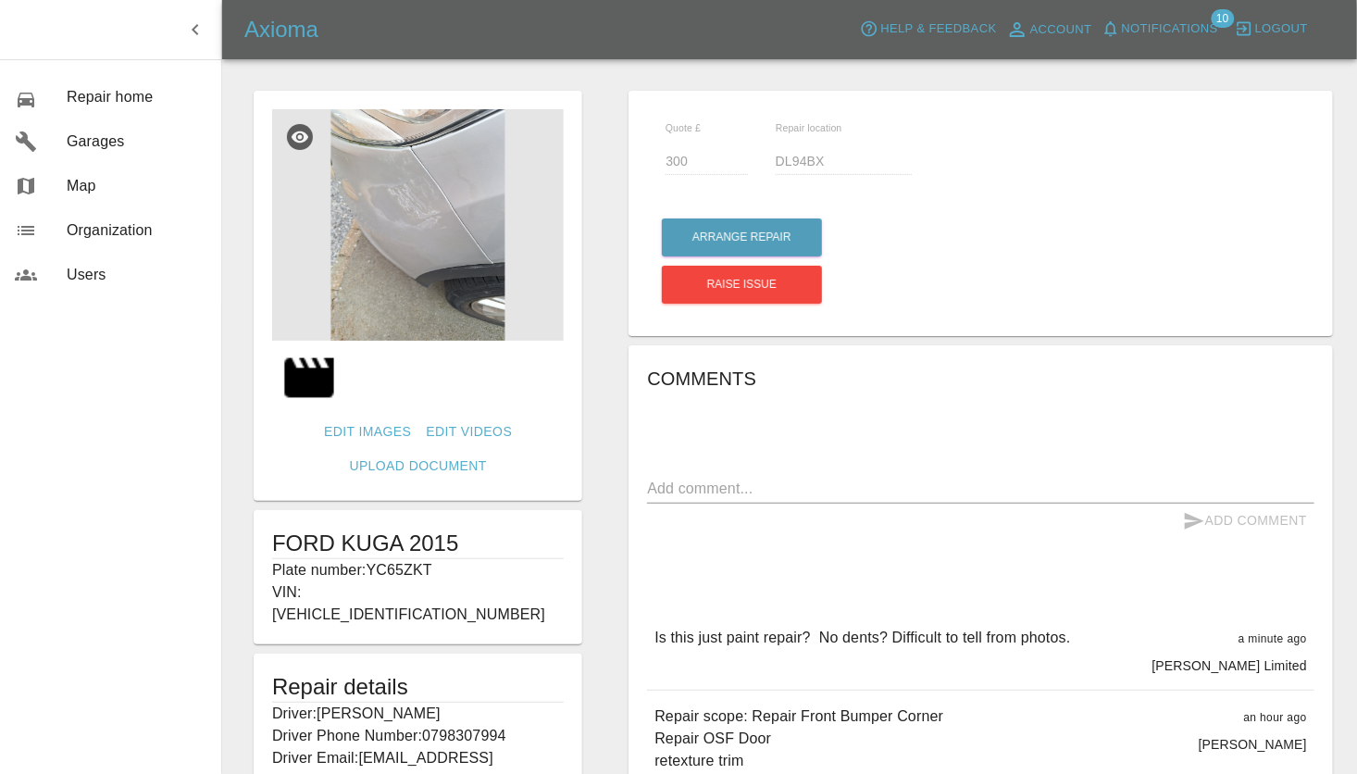
click at [590, 248] on form "Edit Images Edit Videos Upload Document FORD KUGA 2015 Plate number: YC65ZKT VI…" at bounding box center [417, 524] width 347 height 866
